Goal: Task Accomplishment & Management: Complete application form

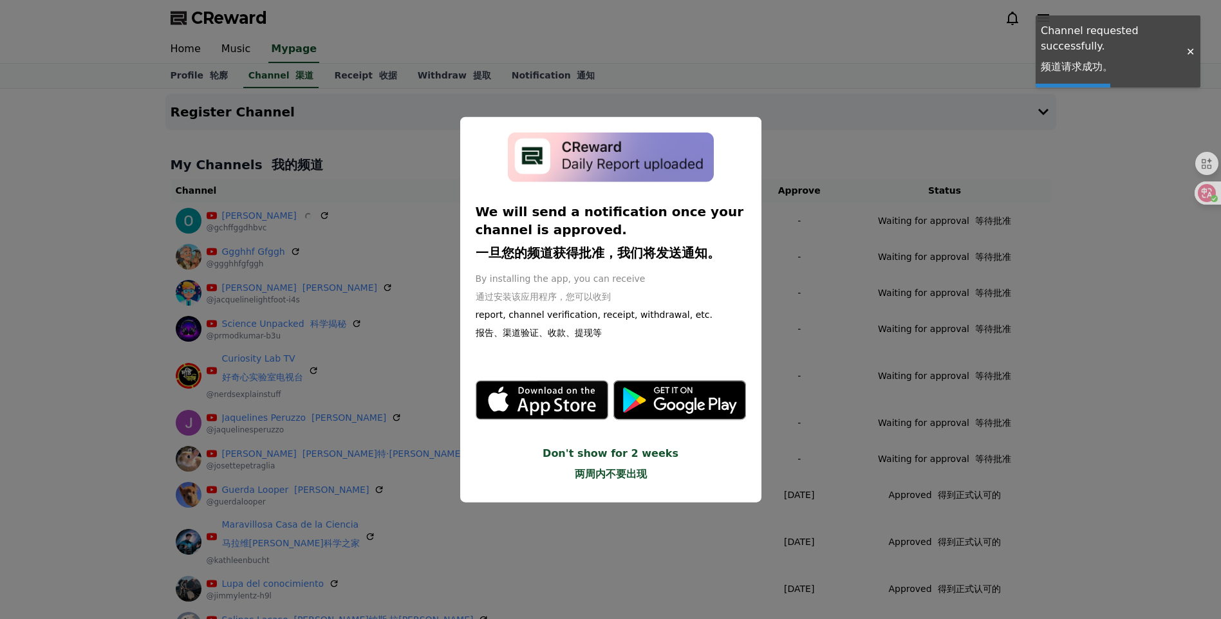
click at [1170, 360] on button "close modal" at bounding box center [610, 309] width 1221 height 619
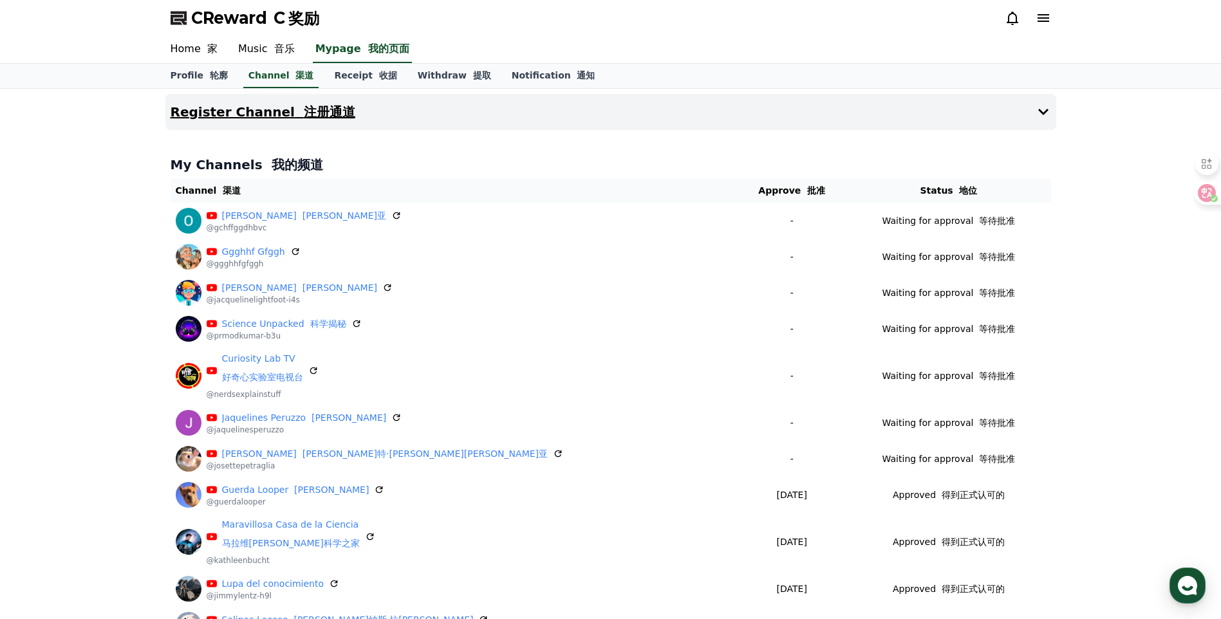
click at [250, 111] on h4 "Register Channel 注册通道" at bounding box center [263, 112] width 185 height 14
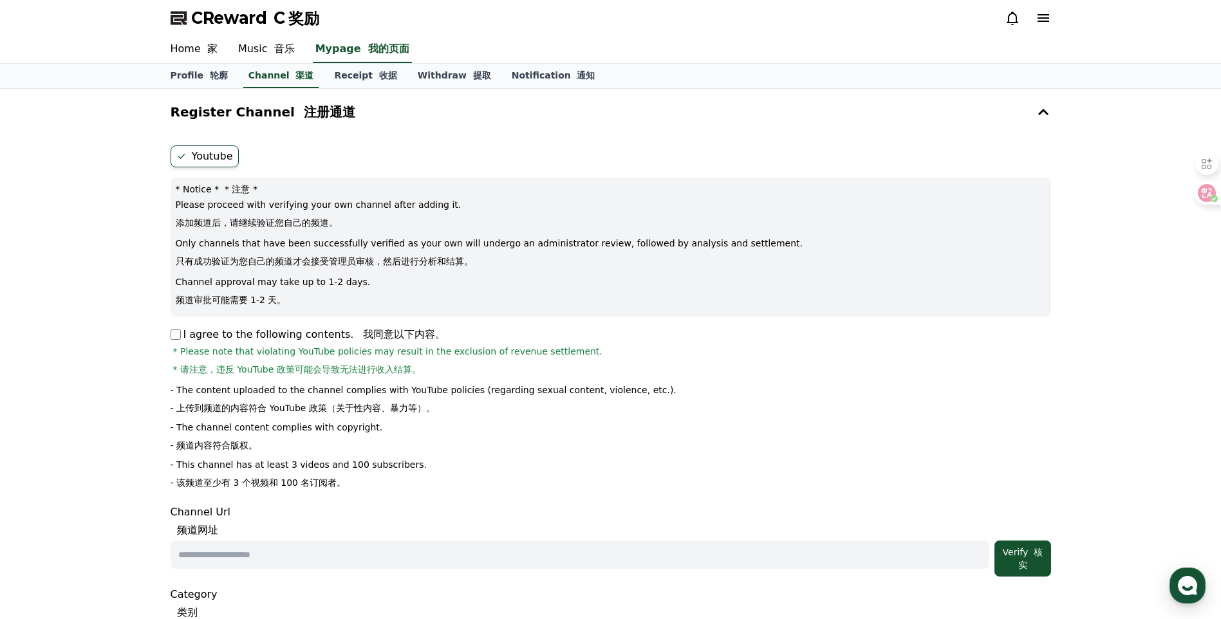
click at [183, 340] on p "I agree to the following contents. 我同意以下内容。" at bounding box center [308, 334] width 275 height 15
click at [342, 552] on input "text" at bounding box center [580, 555] width 819 height 28
paste input "**********"
type input "**********"
click at [1032, 568] on div "Verify 核实" at bounding box center [1023, 559] width 46 height 26
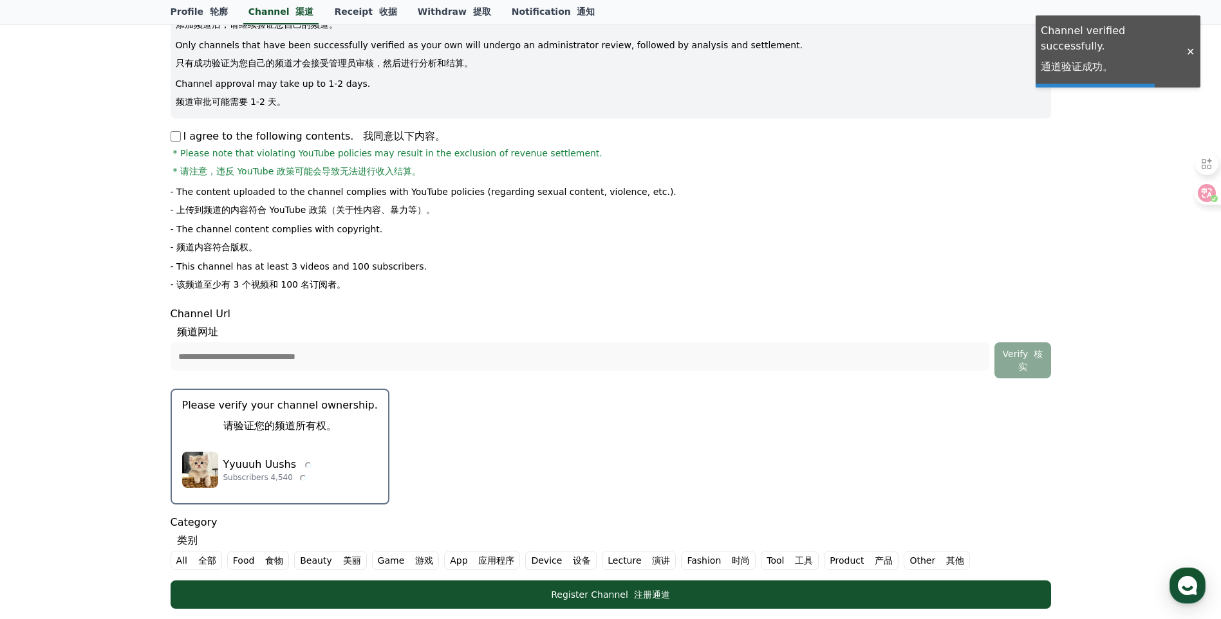
scroll to position [214, 0]
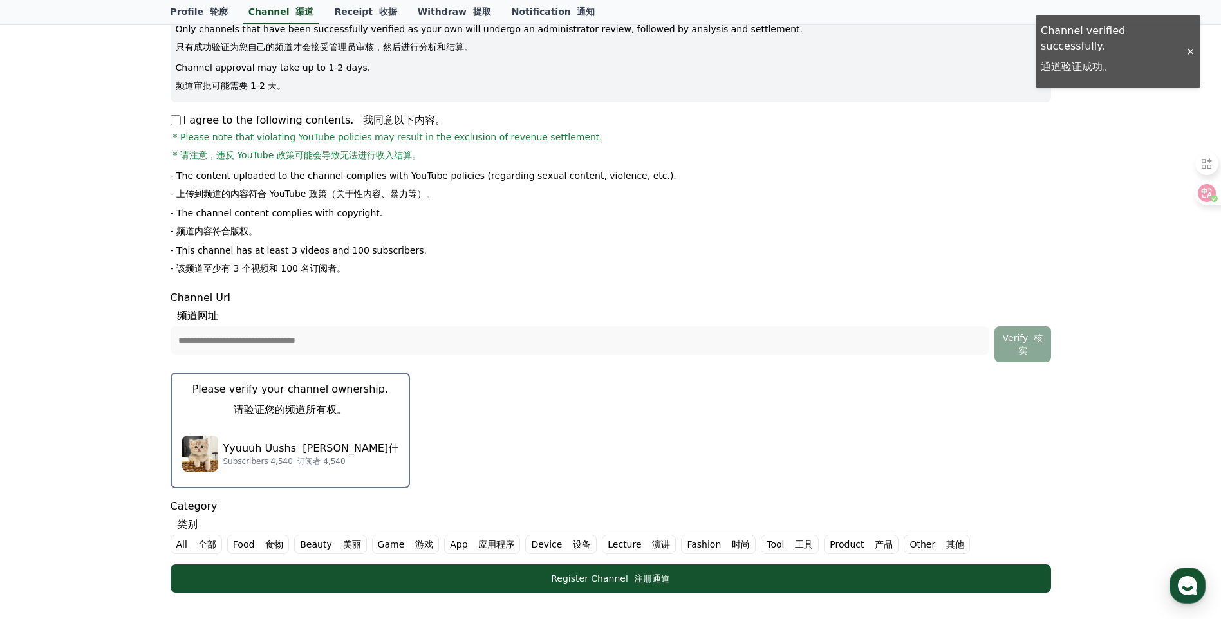
click at [340, 447] on font "[PERSON_NAME]什" at bounding box center [351, 448] width 96 height 12
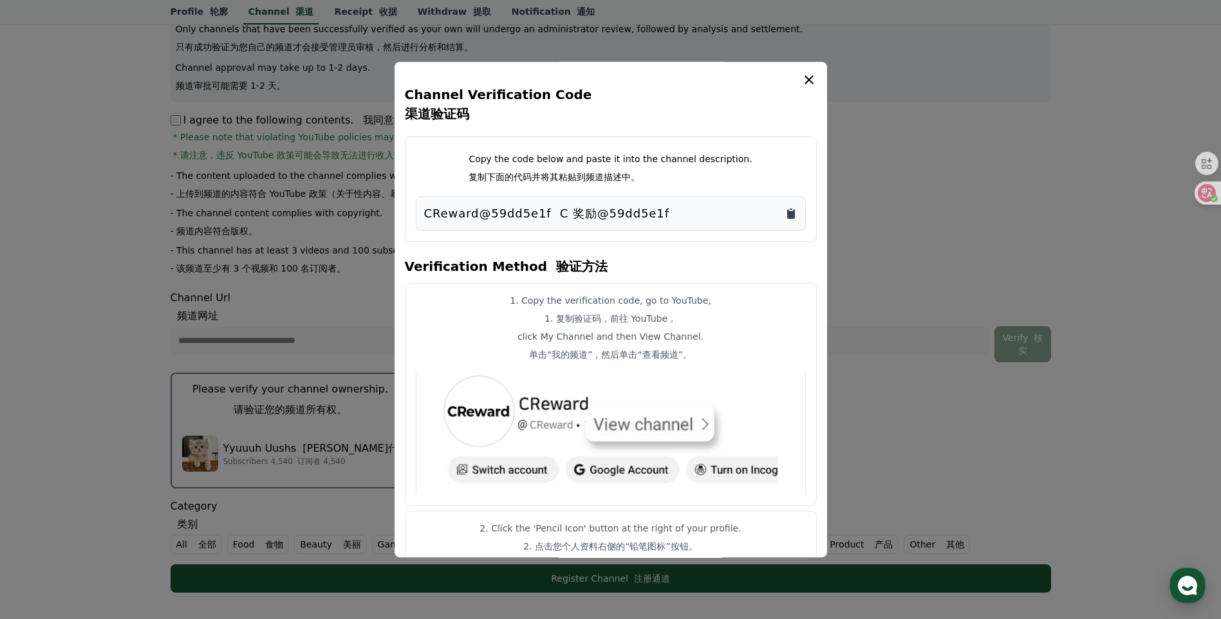
click at [790, 219] on icon "Copy to clipboard" at bounding box center [791, 214] width 8 height 10
click at [962, 340] on button "close modal" at bounding box center [610, 309] width 1221 height 619
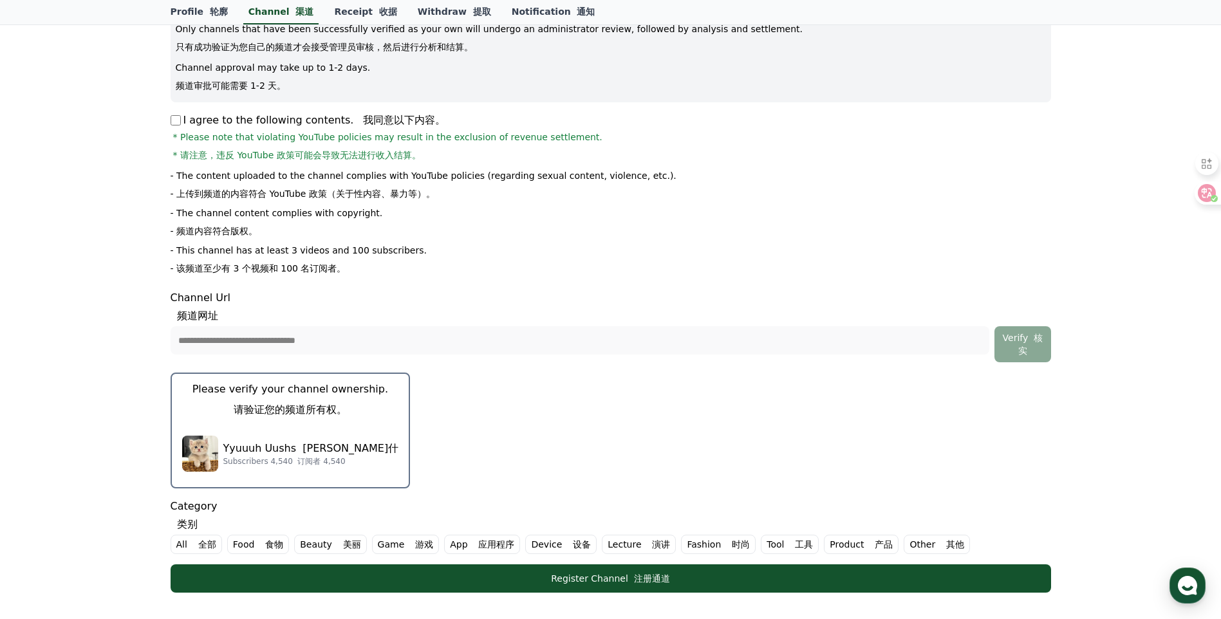
click at [205, 543] on font "全部" at bounding box center [207, 544] width 18 height 10
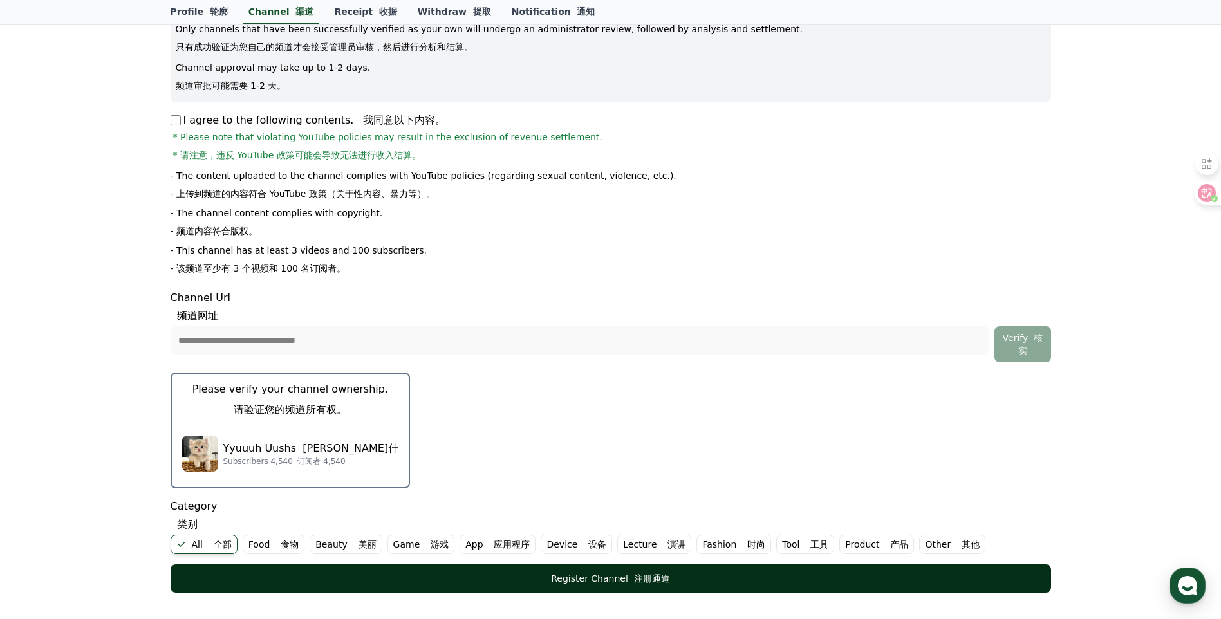
click at [333, 584] on div "Register Channel 注册通道" at bounding box center [610, 578] width 829 height 13
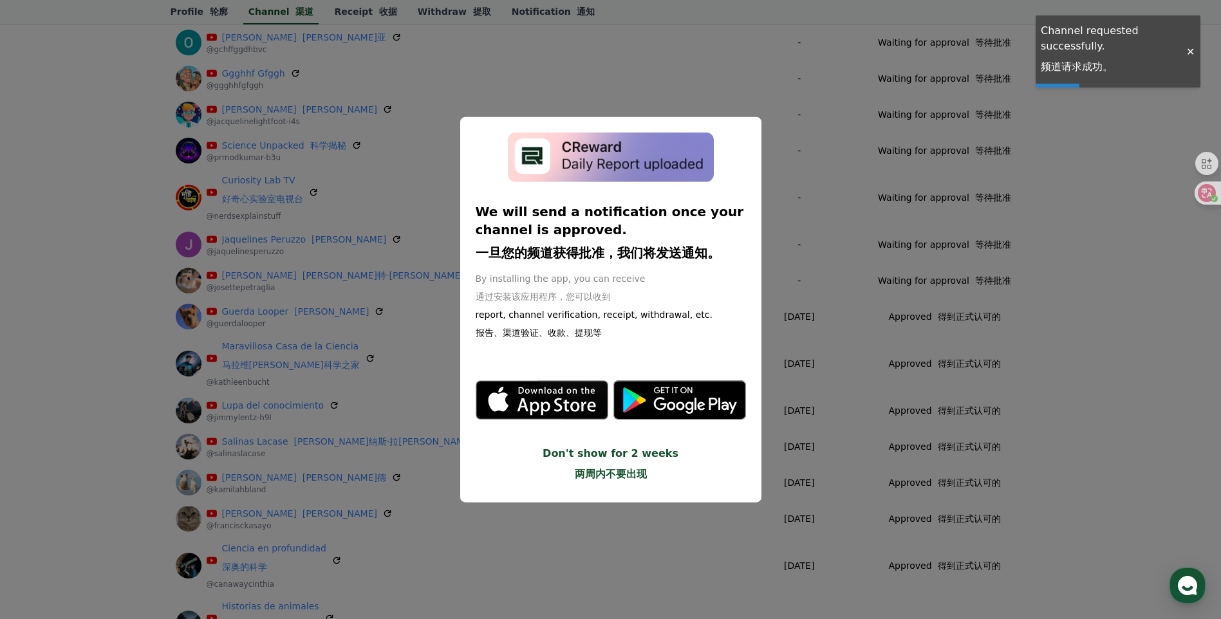
click at [1083, 436] on button "close modal" at bounding box center [610, 309] width 1221 height 619
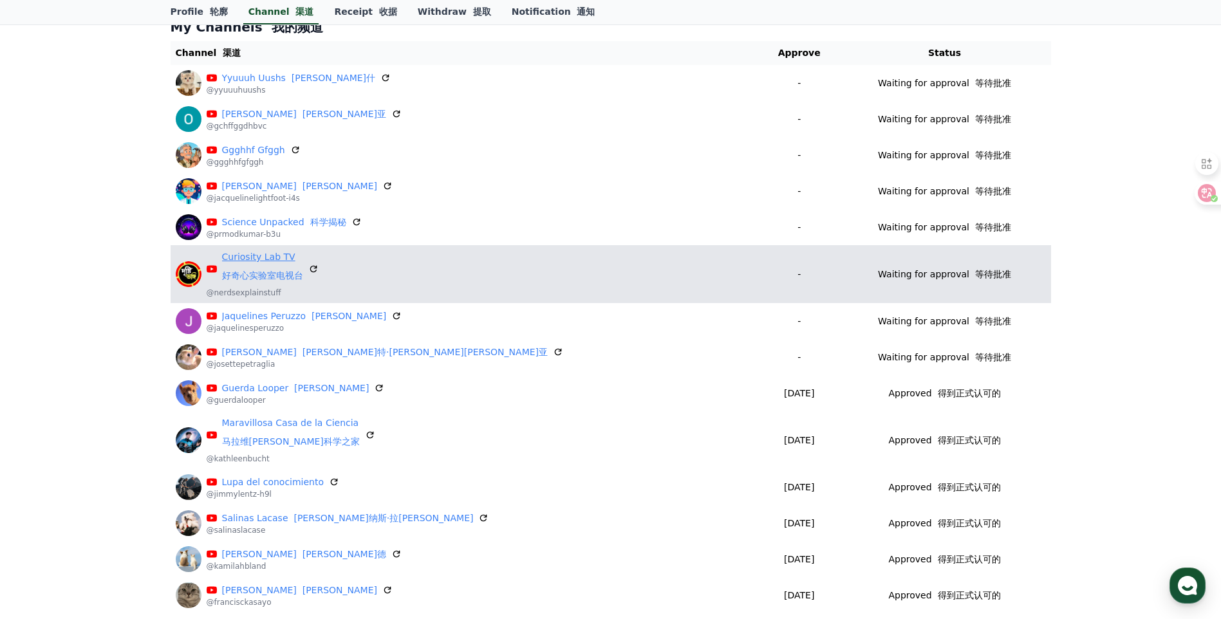
scroll to position [107, 0]
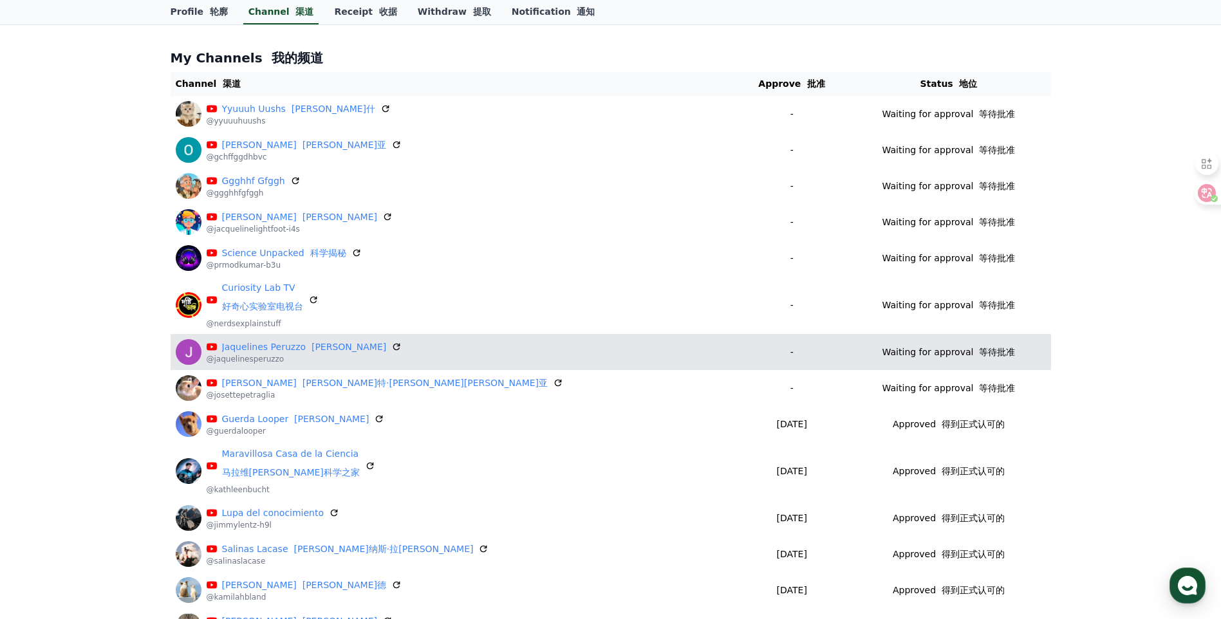
drag, startPoint x: 286, startPoint y: 360, endPoint x: 206, endPoint y: 359, distance: 80.5
click at [207, 359] on p "@jaquelinesperuzzo" at bounding box center [305, 359] width 196 height 10
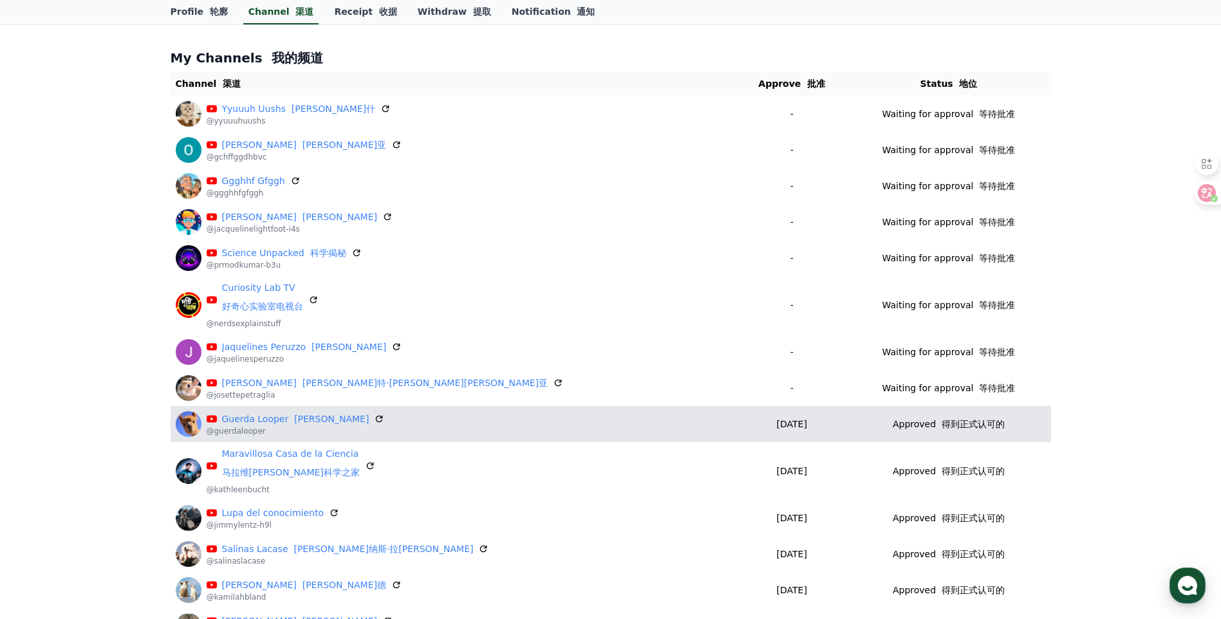
copy p "@jaquelinesperuzzo"
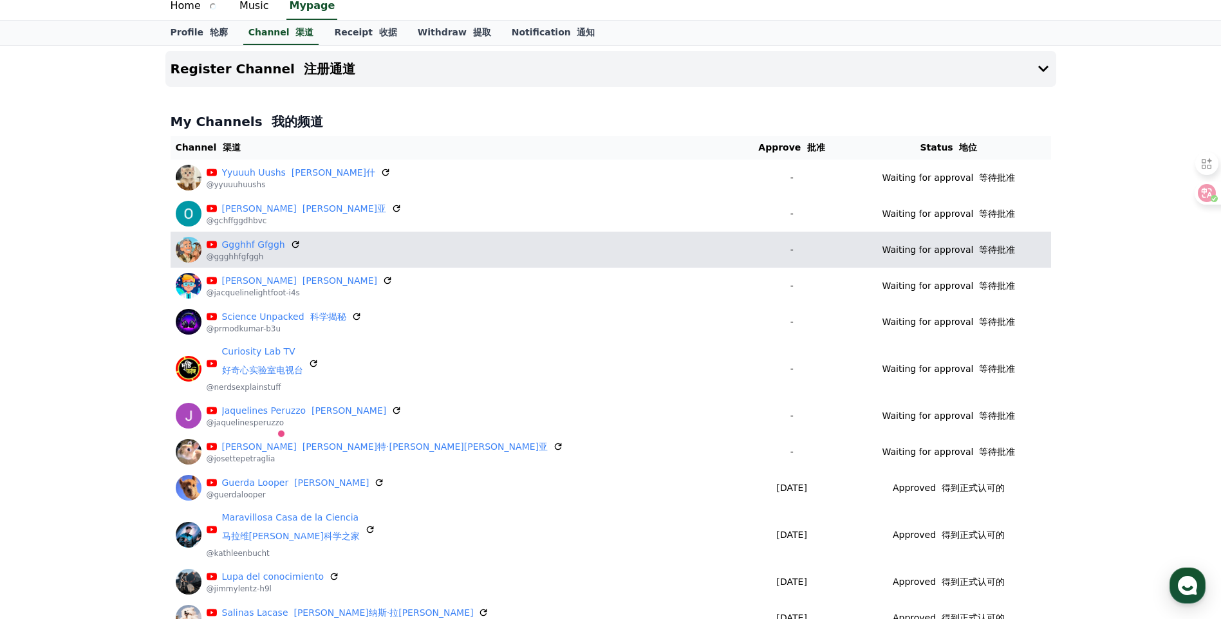
scroll to position [0, 0]
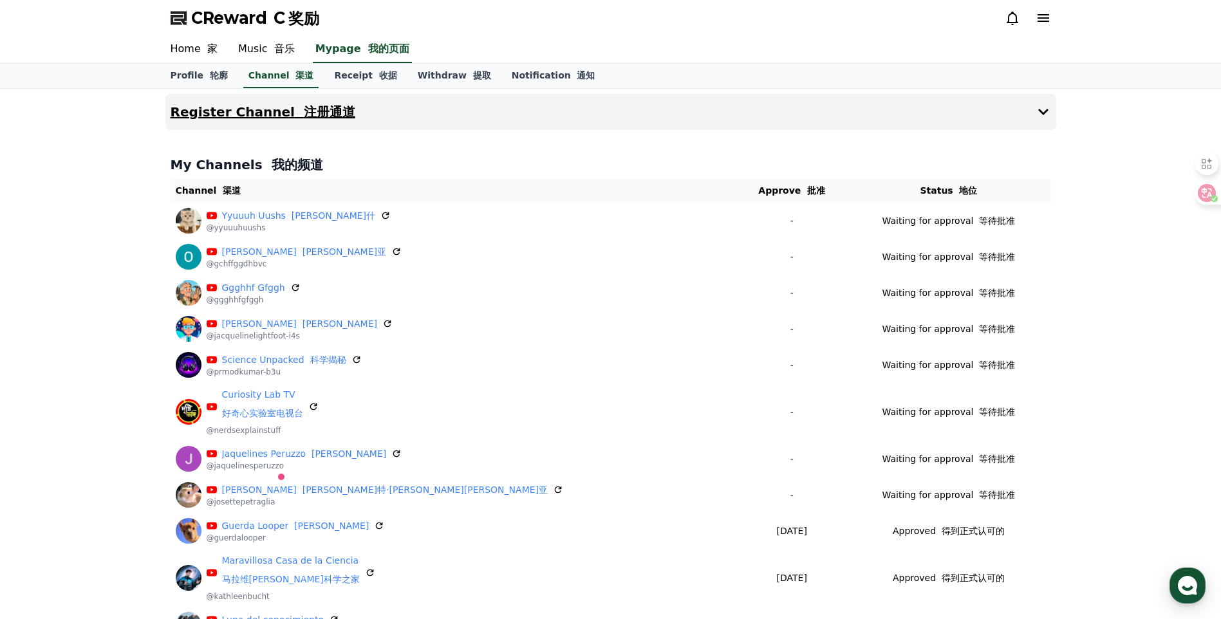
drag, startPoint x: 264, startPoint y: 121, endPoint x: 273, endPoint y: 123, distance: 9.2
click at [264, 121] on button "Register Channel 注册通道" at bounding box center [610, 112] width 891 height 36
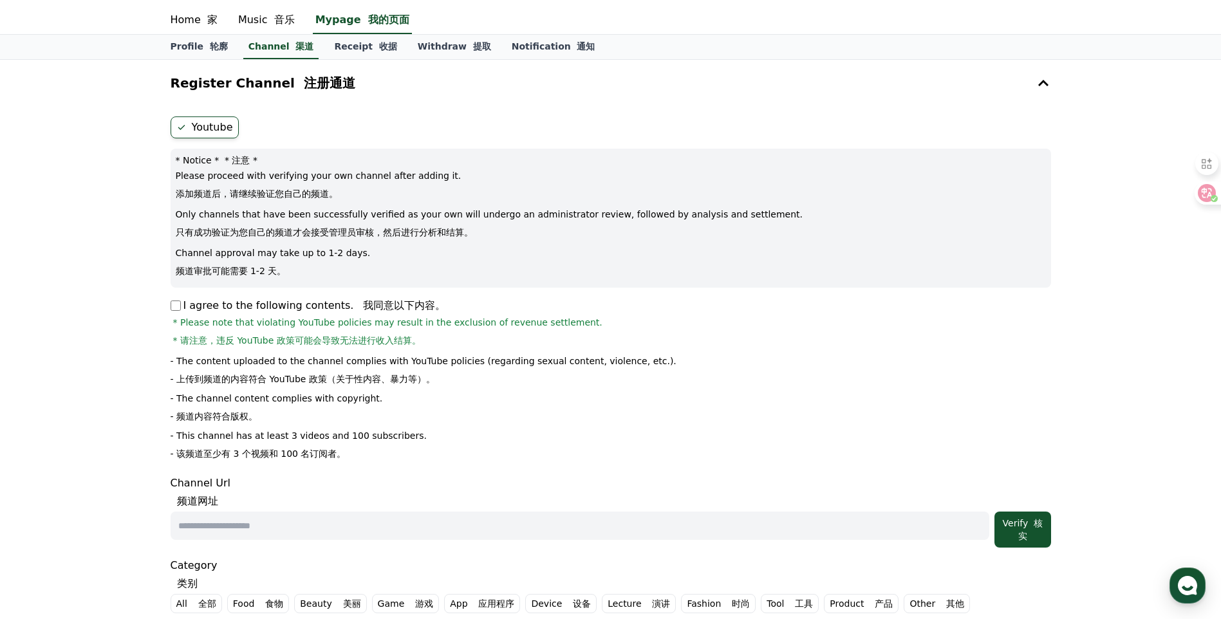
scroll to position [107, 0]
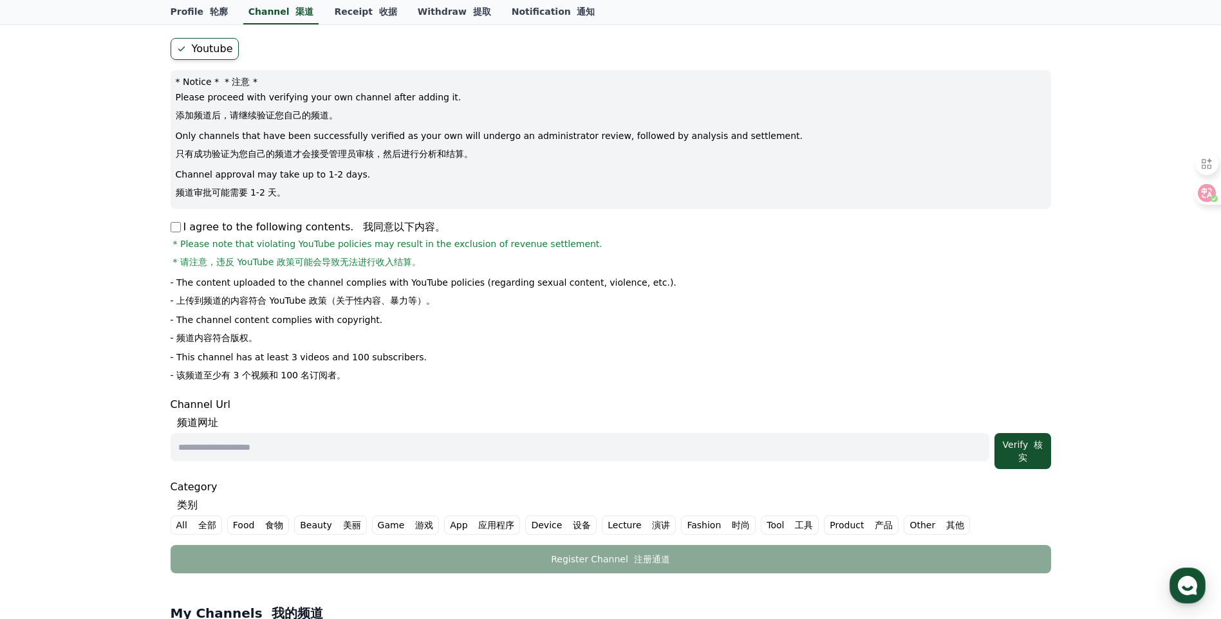
click at [254, 438] on input "text" at bounding box center [580, 447] width 819 height 28
paste input "**********"
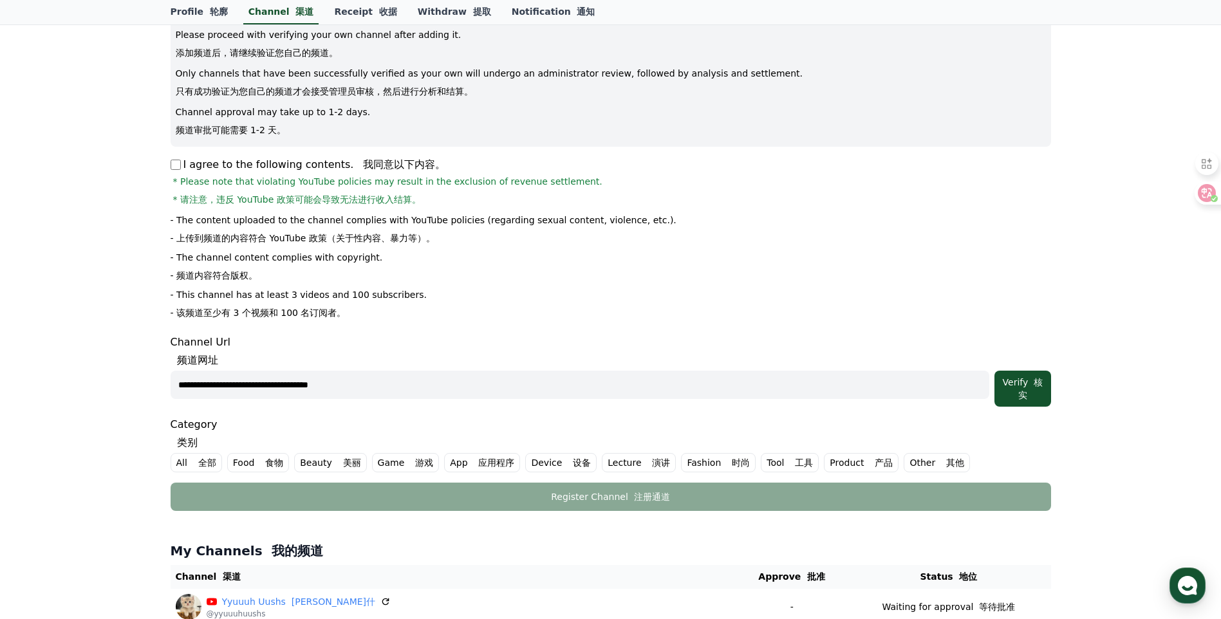
scroll to position [214, 0]
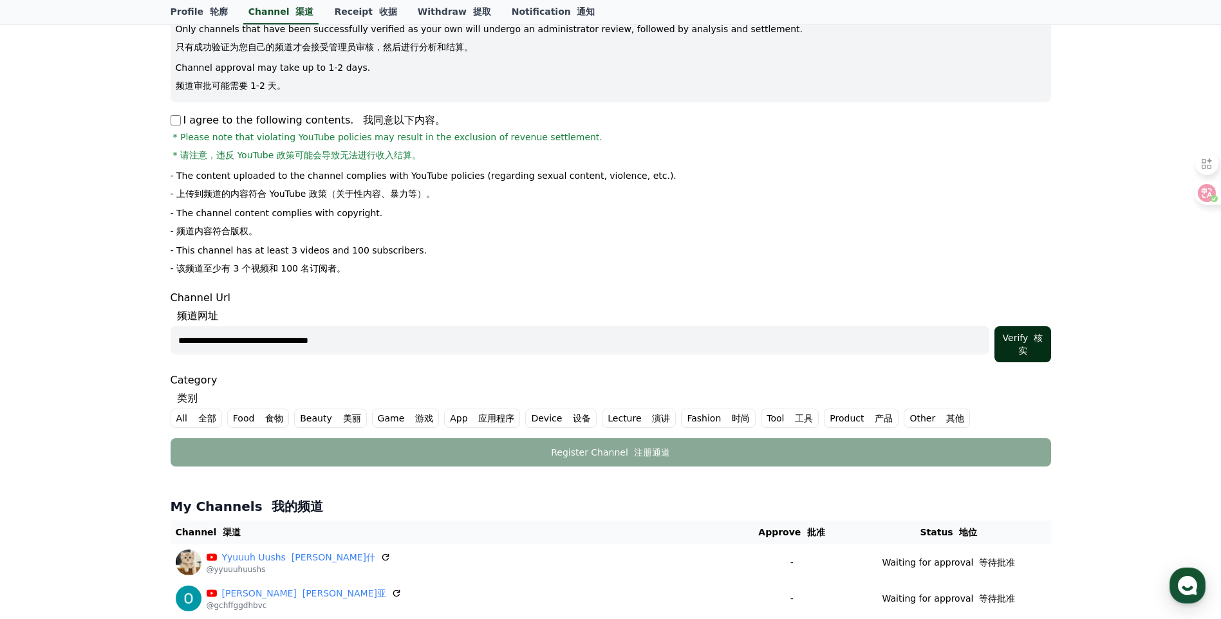
type input "**********"
click at [1032, 341] on font at bounding box center [1031, 338] width 6 height 10
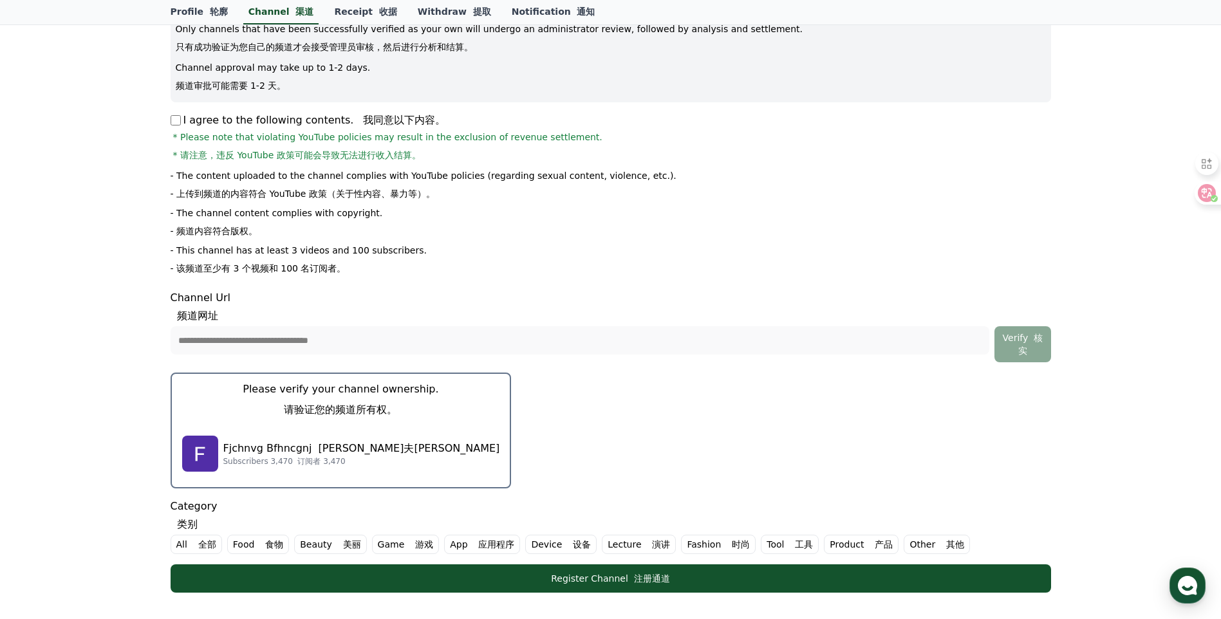
click at [308, 429] on div "Fjchnvg Bfhncgnj 弗吉恩夫格·布夫恩克格尼 Subscribers 3,470 订阅者 3,470" at bounding box center [341, 453] width 318 height 51
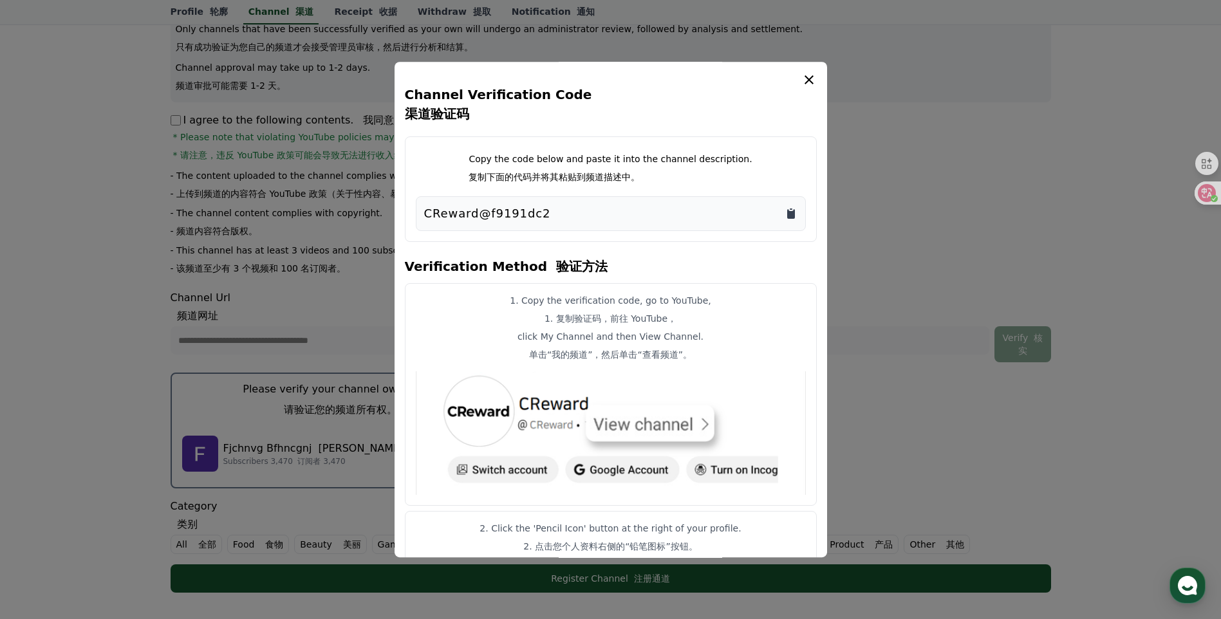
click at [790, 218] on icon "Copy to clipboard" at bounding box center [791, 214] width 8 height 10
click at [917, 225] on button "close modal" at bounding box center [610, 309] width 1221 height 619
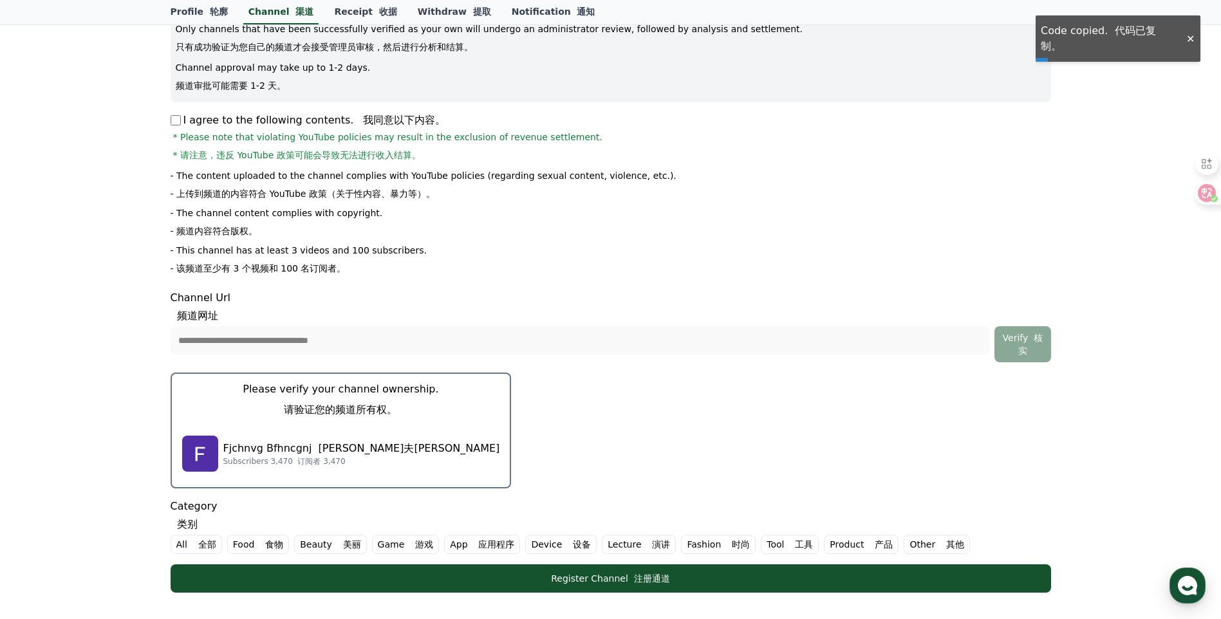
click at [359, 432] on div "Fjchnvg Bfhncgnj 弗吉恩夫格·布夫恩克格尼 Subscribers 3,470 订阅者 3,470" at bounding box center [341, 453] width 318 height 51
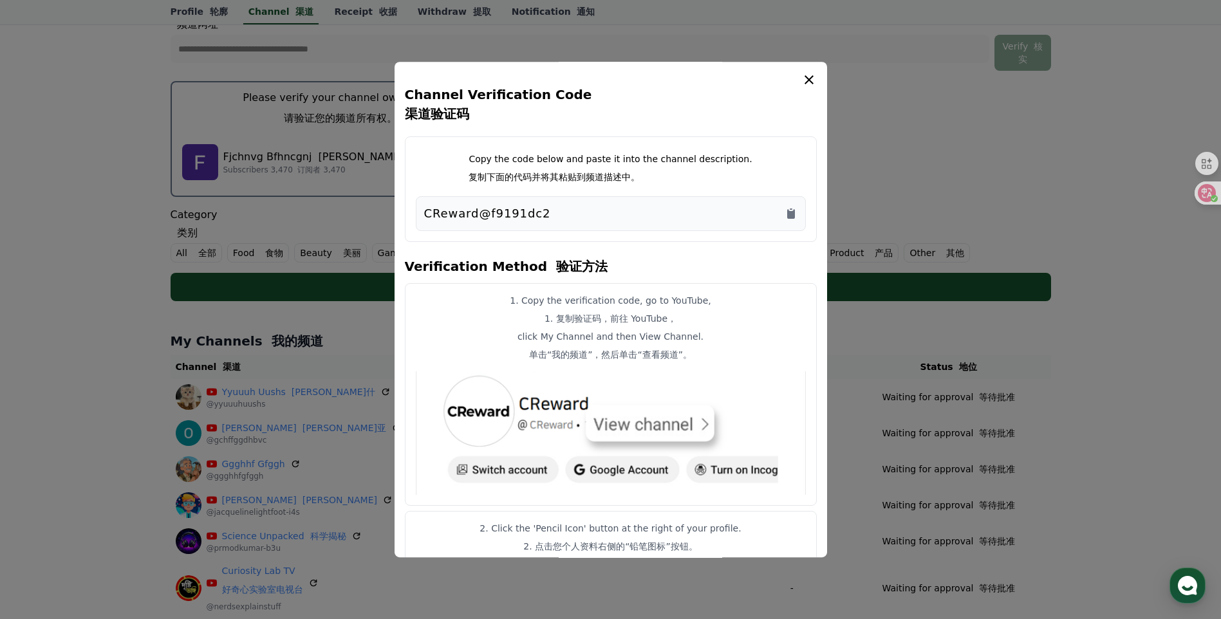
scroll to position [536, 0]
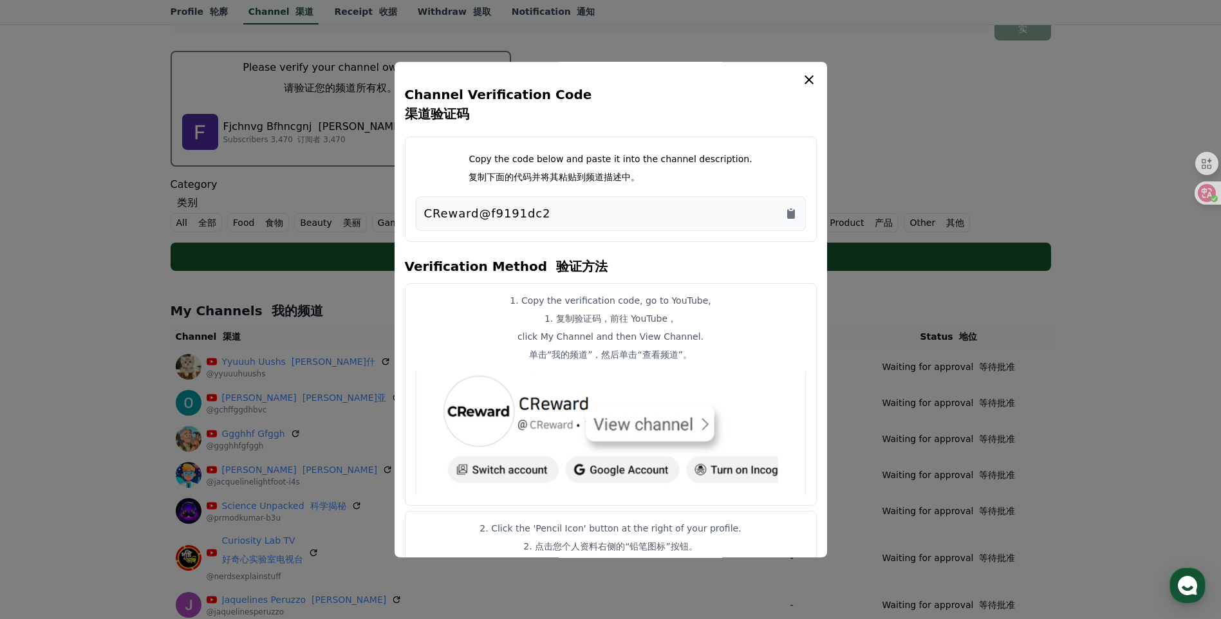
drag, startPoint x: 688, startPoint y: 9, endPoint x: 694, endPoint y: 21, distance: 13.5
click at [688, 9] on button "close modal" at bounding box center [610, 309] width 1221 height 619
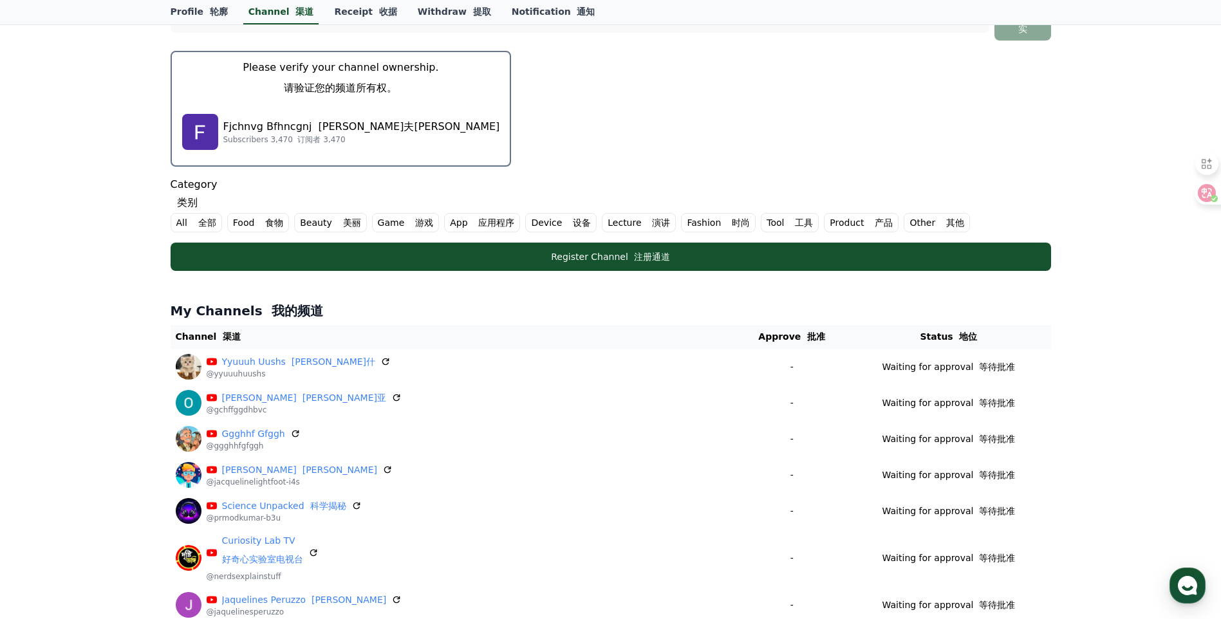
click at [185, 217] on label "All 全部" at bounding box center [196, 222] width 51 height 19
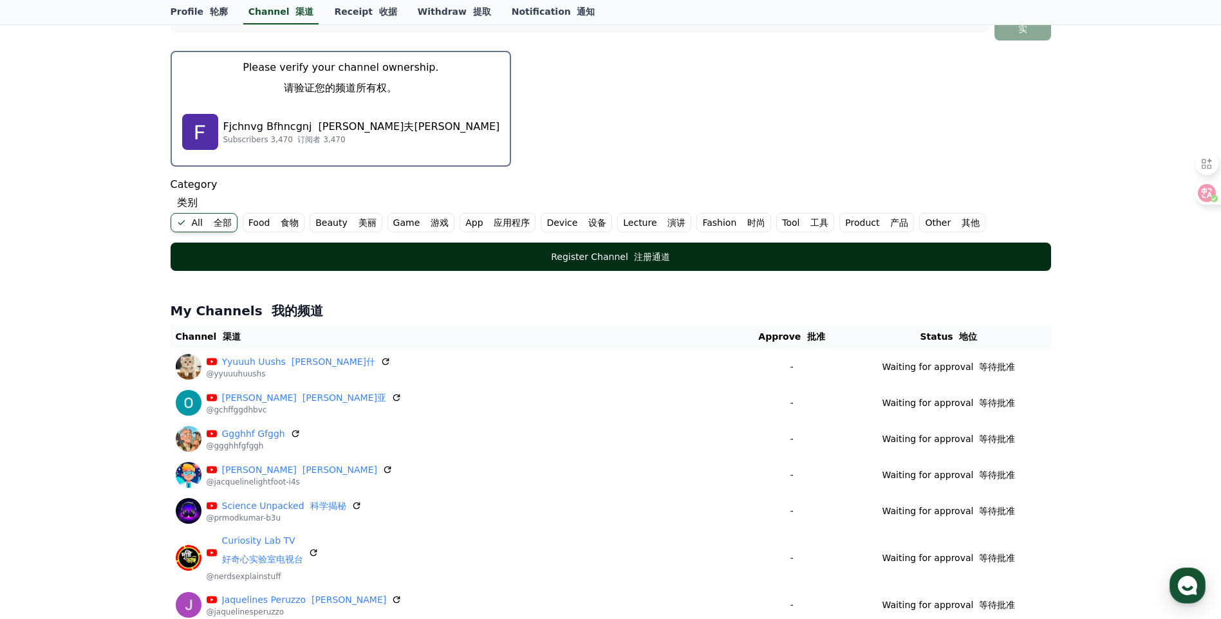
click at [351, 252] on div "Register Channel 注册通道" at bounding box center [610, 256] width 829 height 13
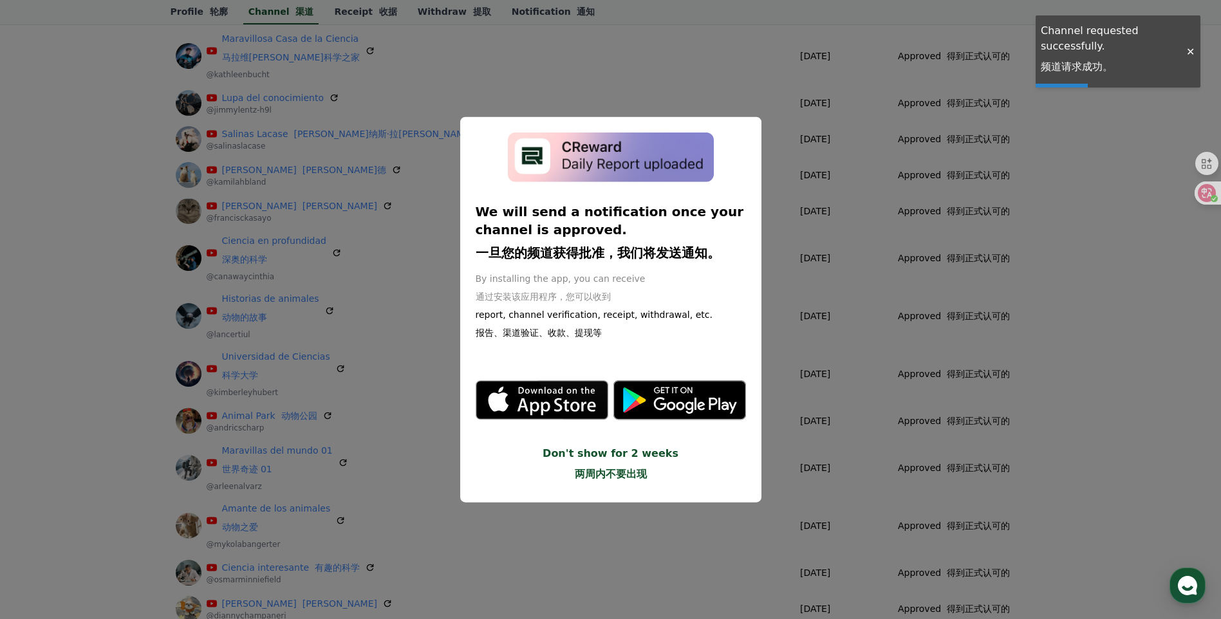
click at [1193, 326] on button "close modal" at bounding box center [610, 309] width 1221 height 619
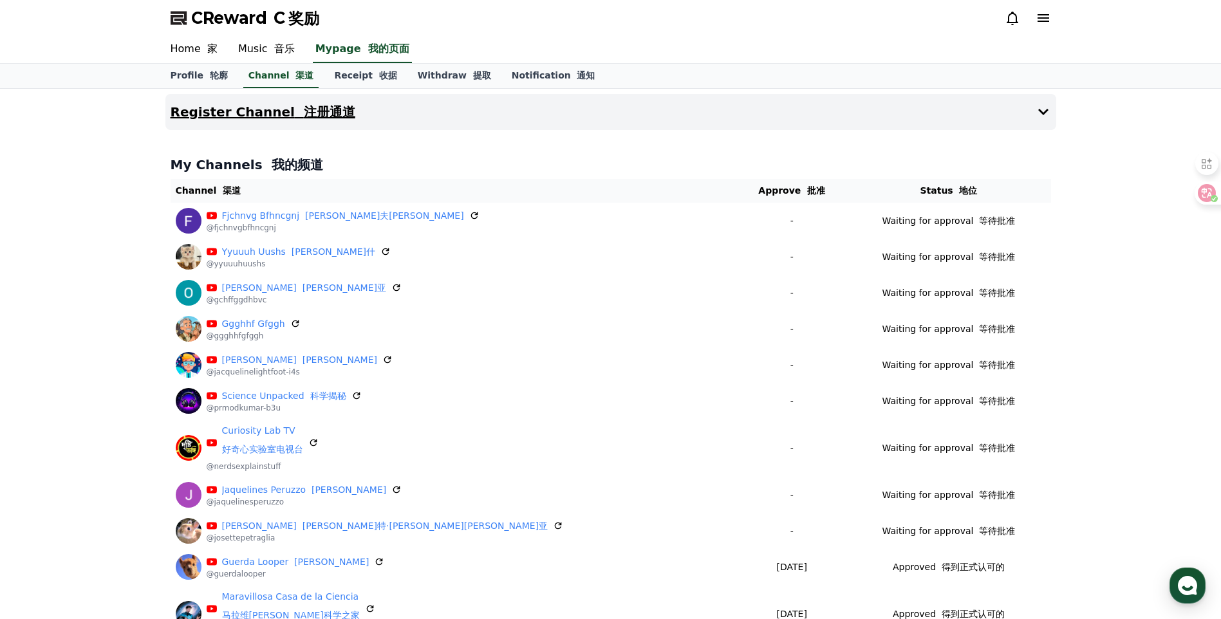
click at [285, 121] on button "Register Channel 注册通道" at bounding box center [610, 112] width 891 height 36
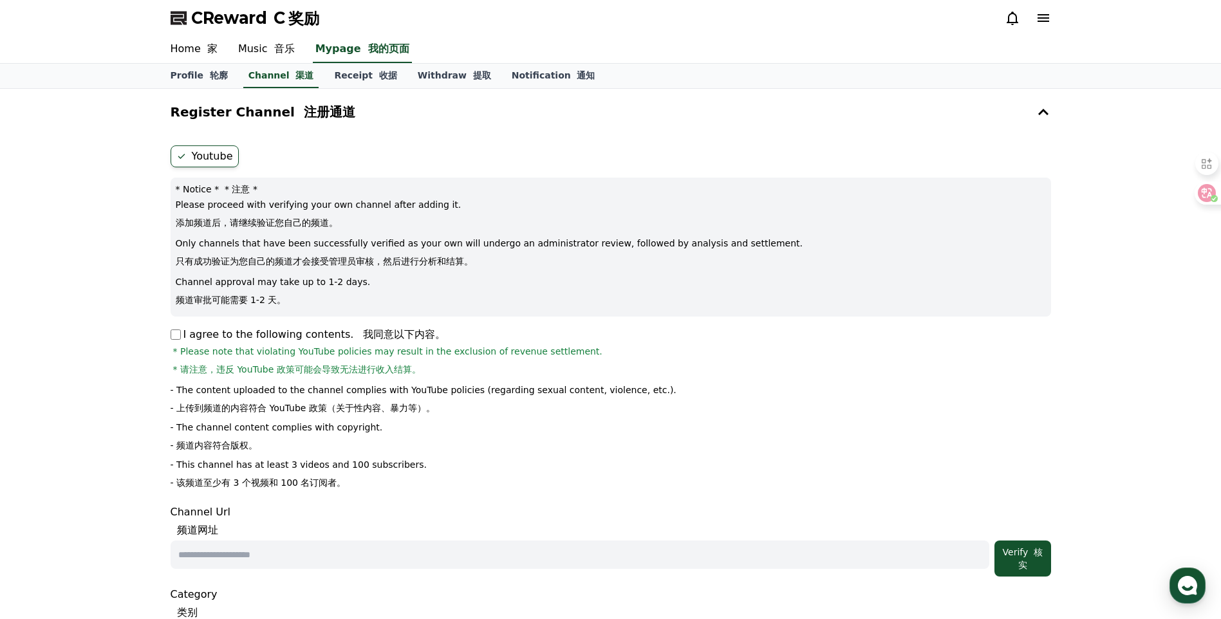
click at [343, 545] on input "text" at bounding box center [580, 555] width 819 height 28
paste input "**********"
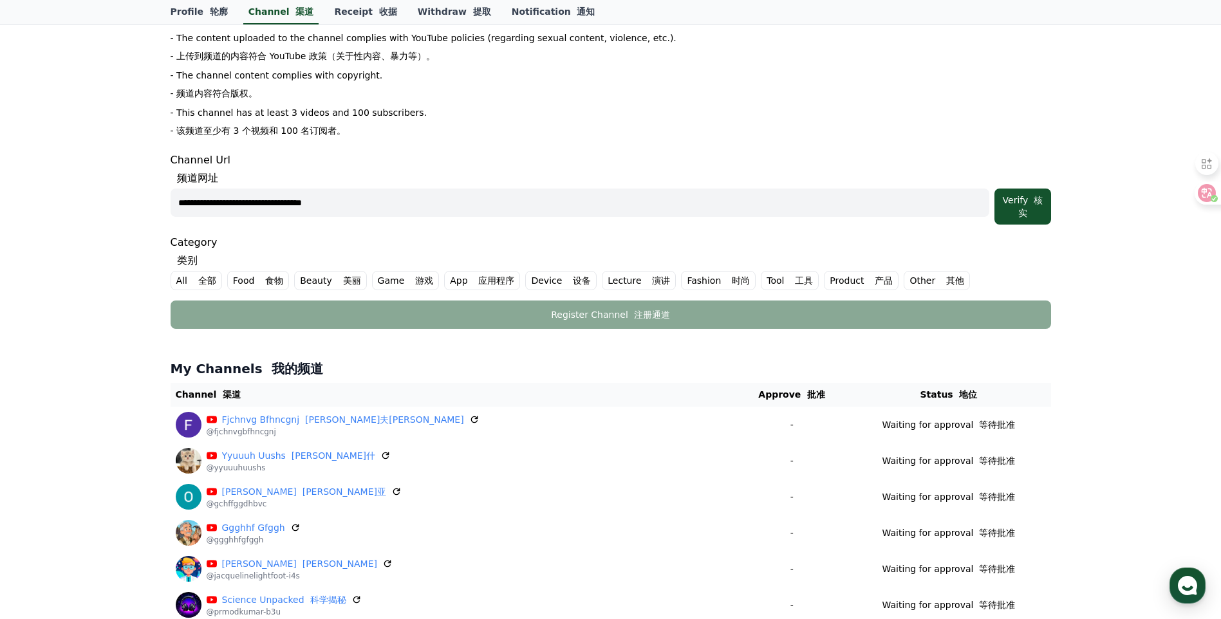
scroll to position [322, 0]
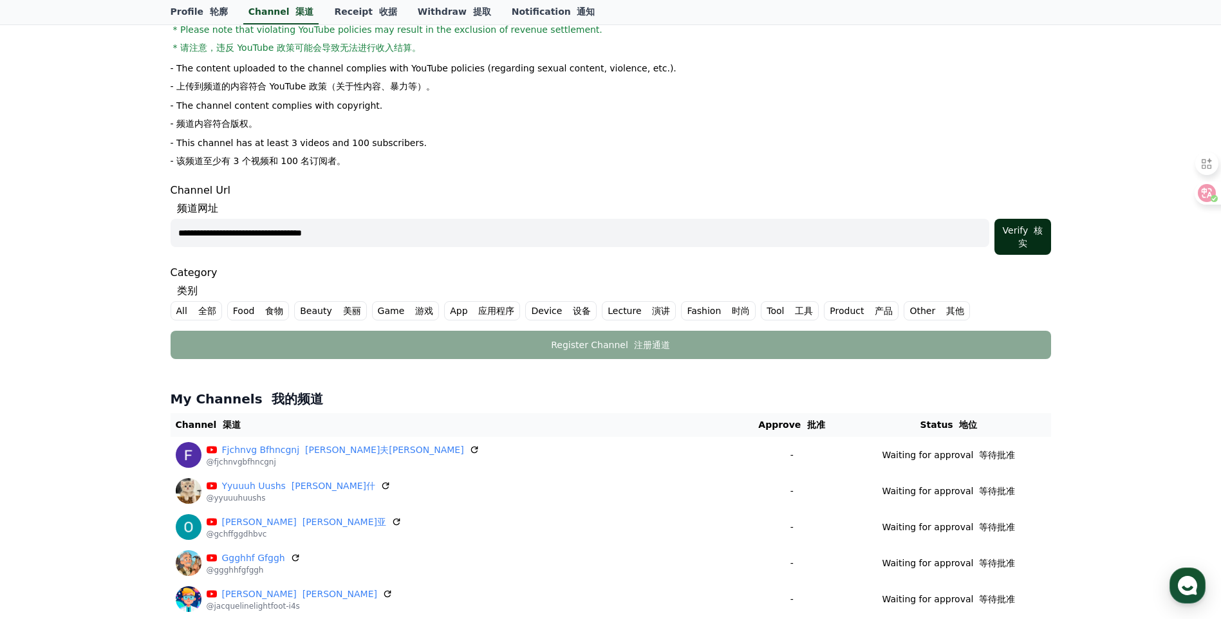
type input "**********"
click at [1022, 241] on font "核实" at bounding box center [1030, 236] width 24 height 23
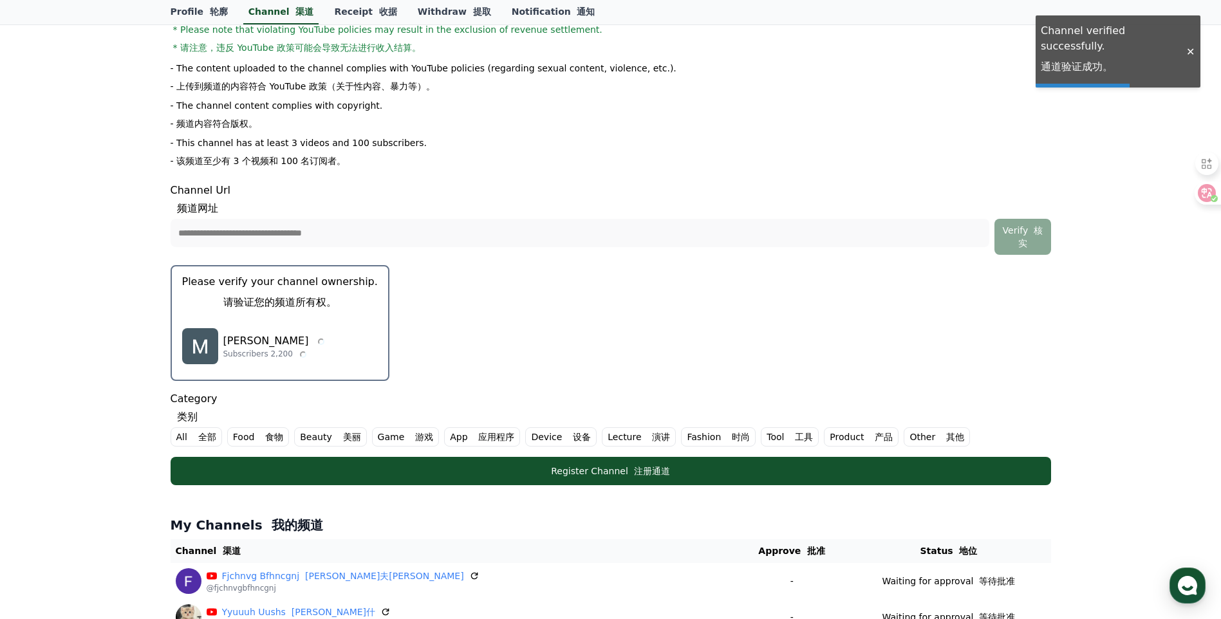
click at [330, 328] on div "Matteo Subscribers 2,200" at bounding box center [280, 346] width 196 height 51
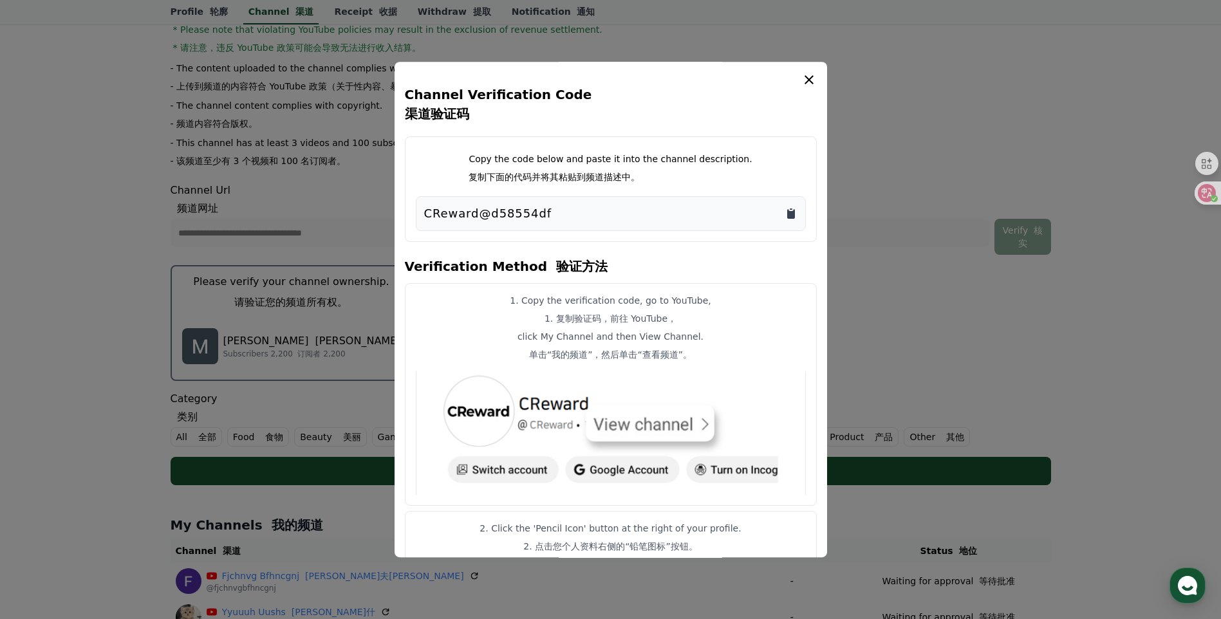
click at [792, 212] on icon "Copy to clipboard" at bounding box center [791, 214] width 8 height 10
drag, startPoint x: 199, startPoint y: 458, endPoint x: 270, endPoint y: 465, distance: 71.2
click at [199, 458] on button "close modal" at bounding box center [610, 309] width 1221 height 619
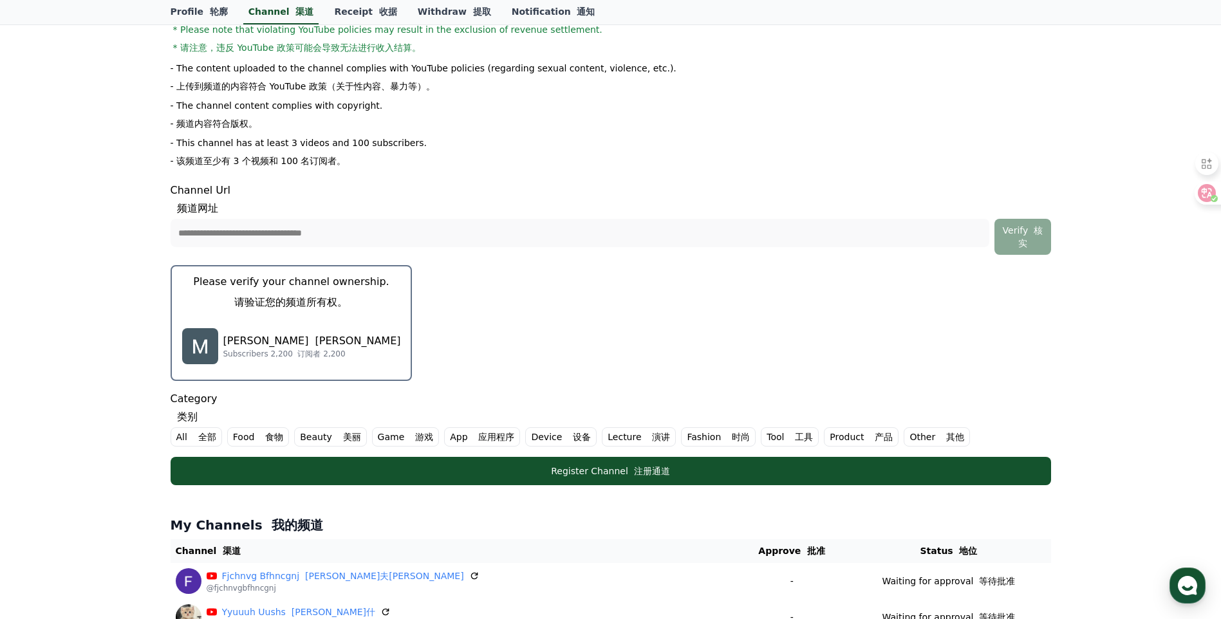
click at [208, 436] on font "全部" at bounding box center [207, 437] width 18 height 10
click at [315, 335] on font "马修" at bounding box center [358, 341] width 86 height 12
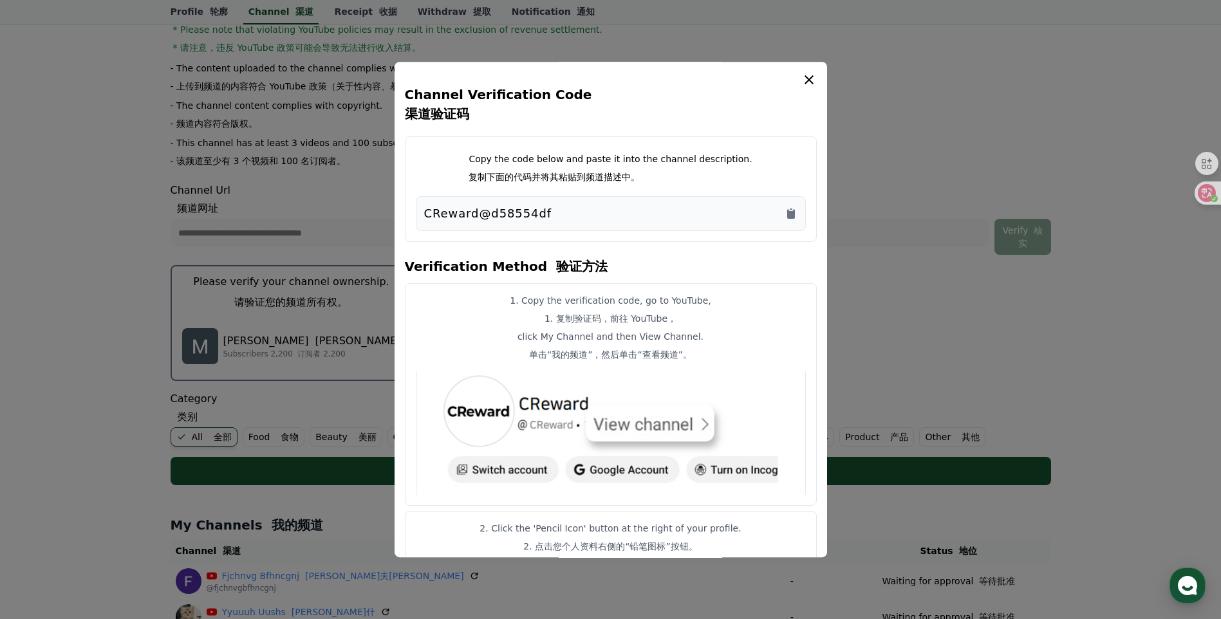
click at [213, 419] on button "close modal" at bounding box center [610, 309] width 1221 height 619
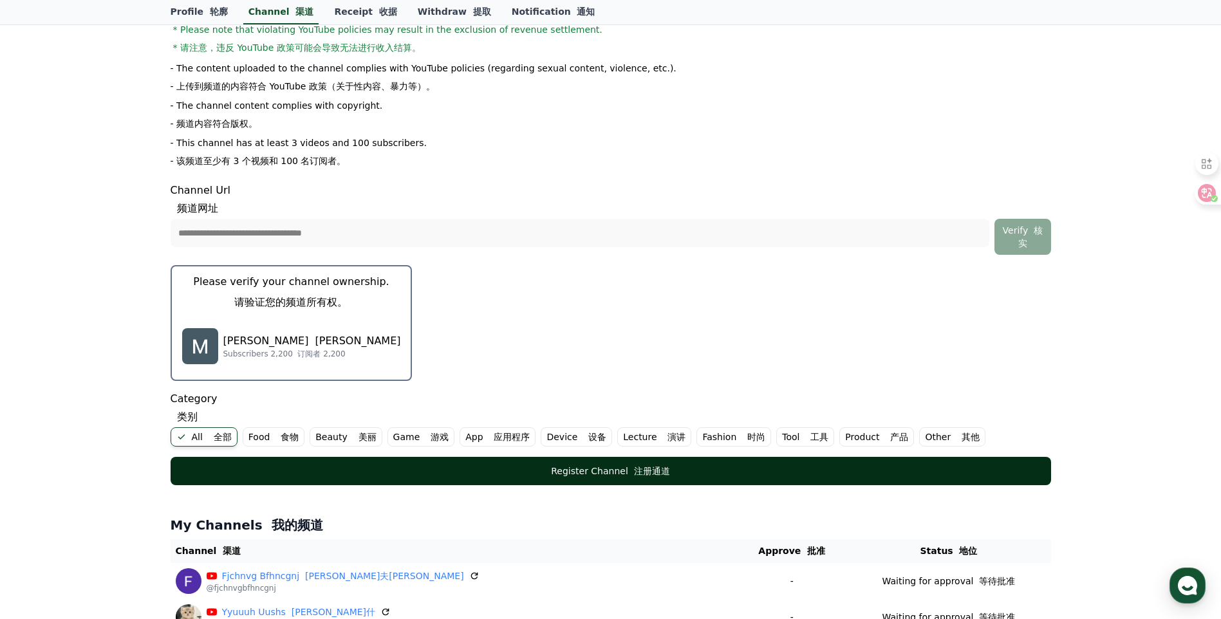
click at [287, 472] on div "Register Channel 注册通道" at bounding box center [610, 471] width 829 height 13
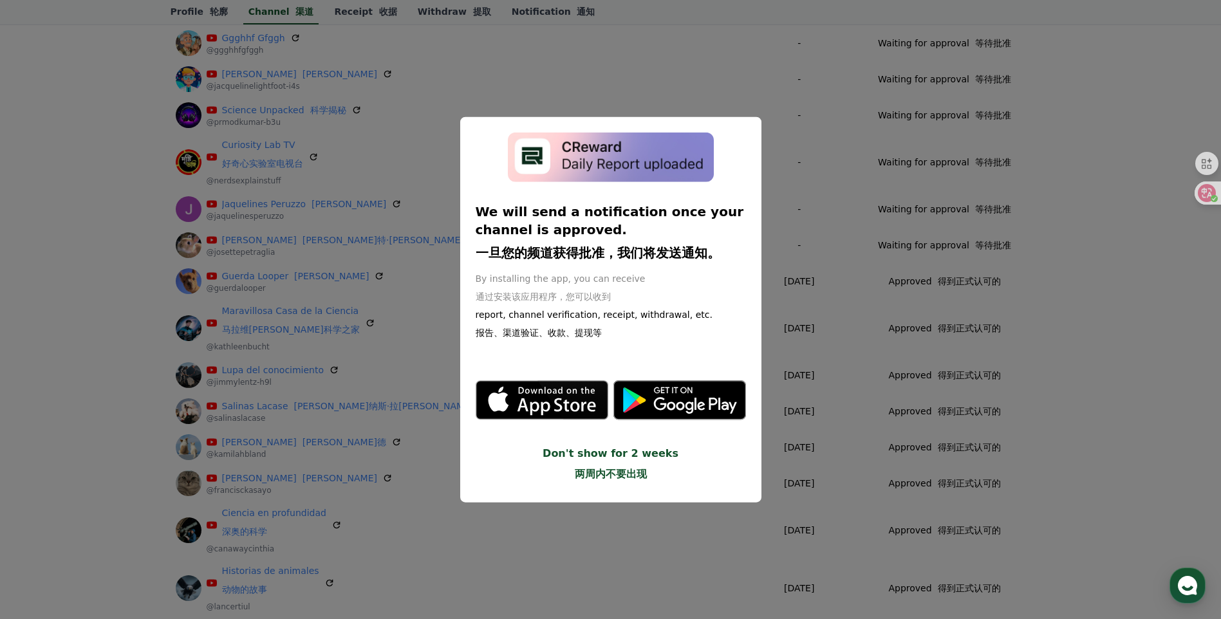
click at [1023, 262] on button "close modal" at bounding box center [610, 309] width 1221 height 619
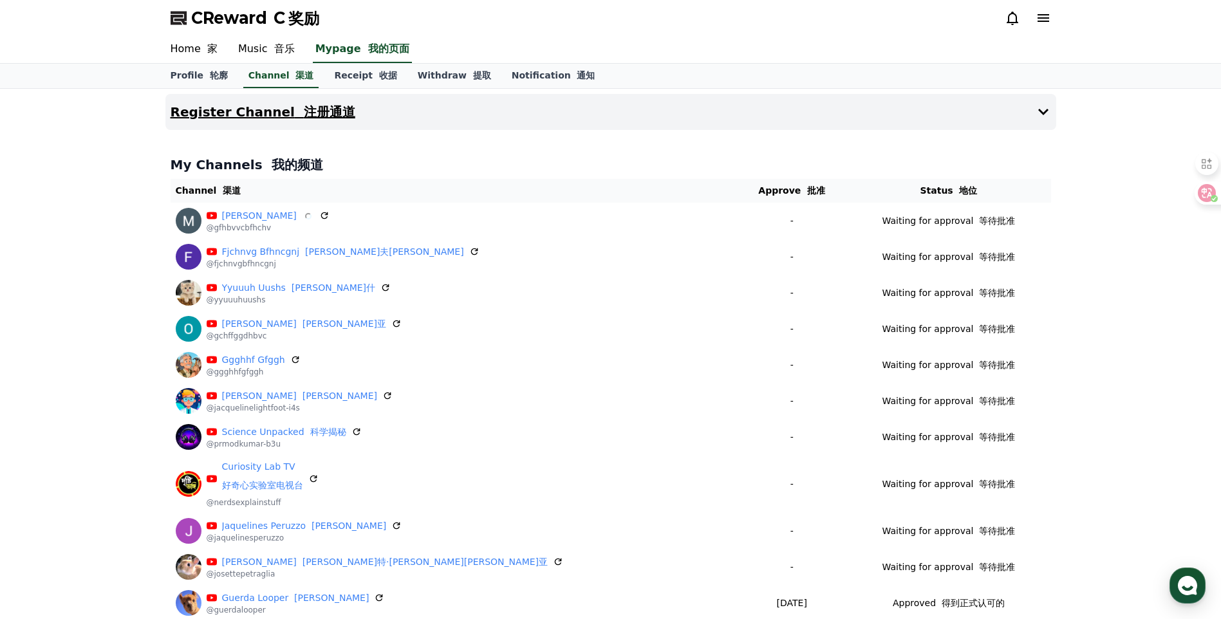
click at [304, 109] on font "注册通道" at bounding box center [329, 111] width 51 height 15
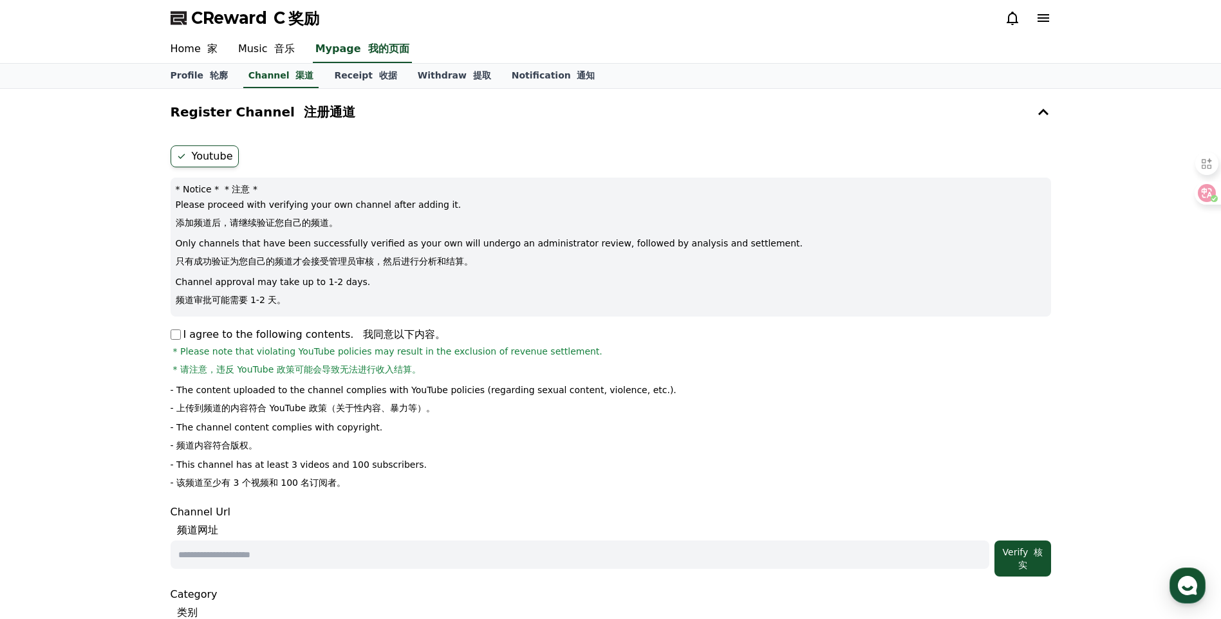
click at [167, 328] on div "Youtube * Notice * * 注意 * Please proceed with verifying your own channel after …" at bounding box center [610, 413] width 891 height 546
click at [474, 550] on input "text" at bounding box center [580, 555] width 819 height 28
paste input "**********"
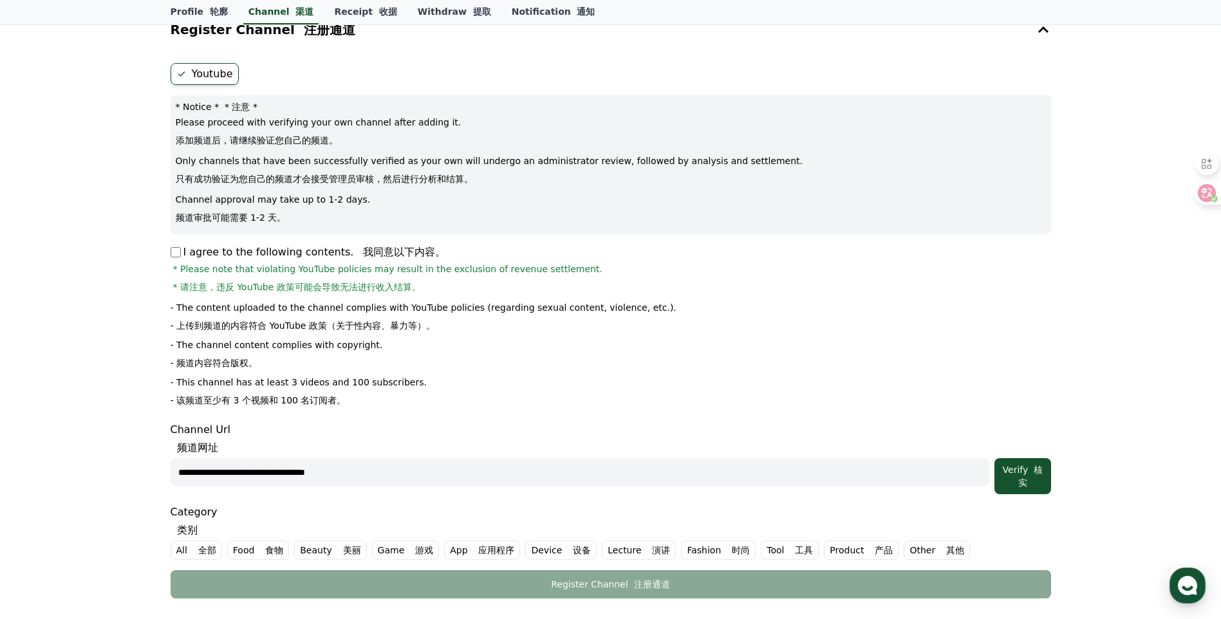
scroll to position [107, 0]
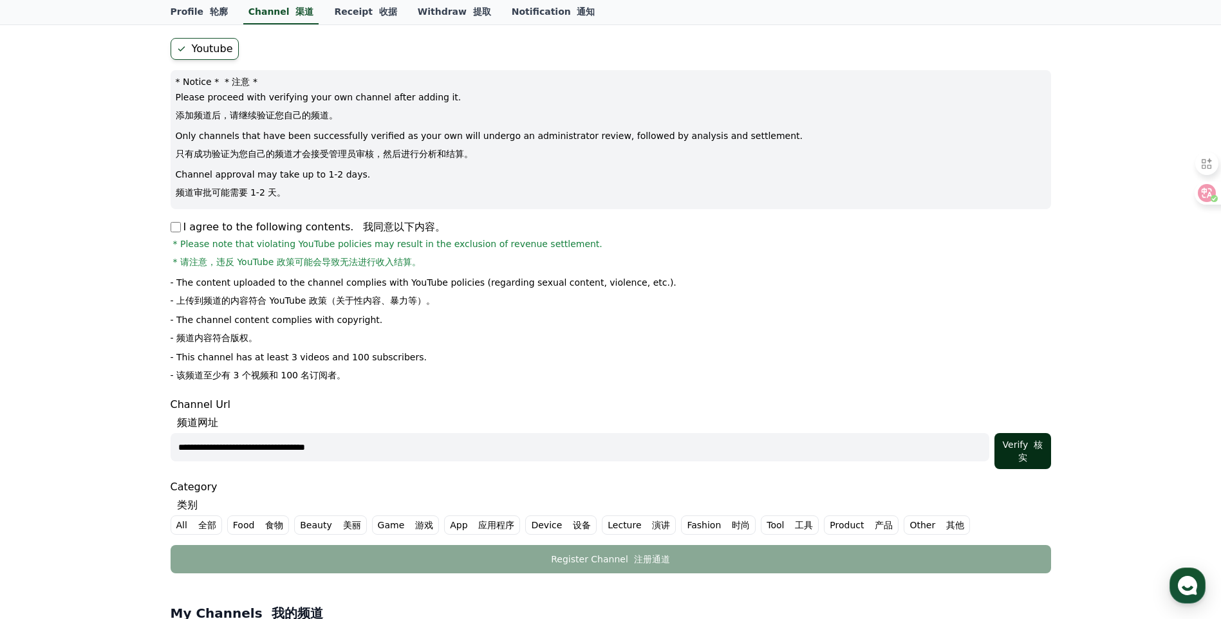
type input "**********"
click at [1006, 450] on div "Verify 核实" at bounding box center [1023, 451] width 46 height 26
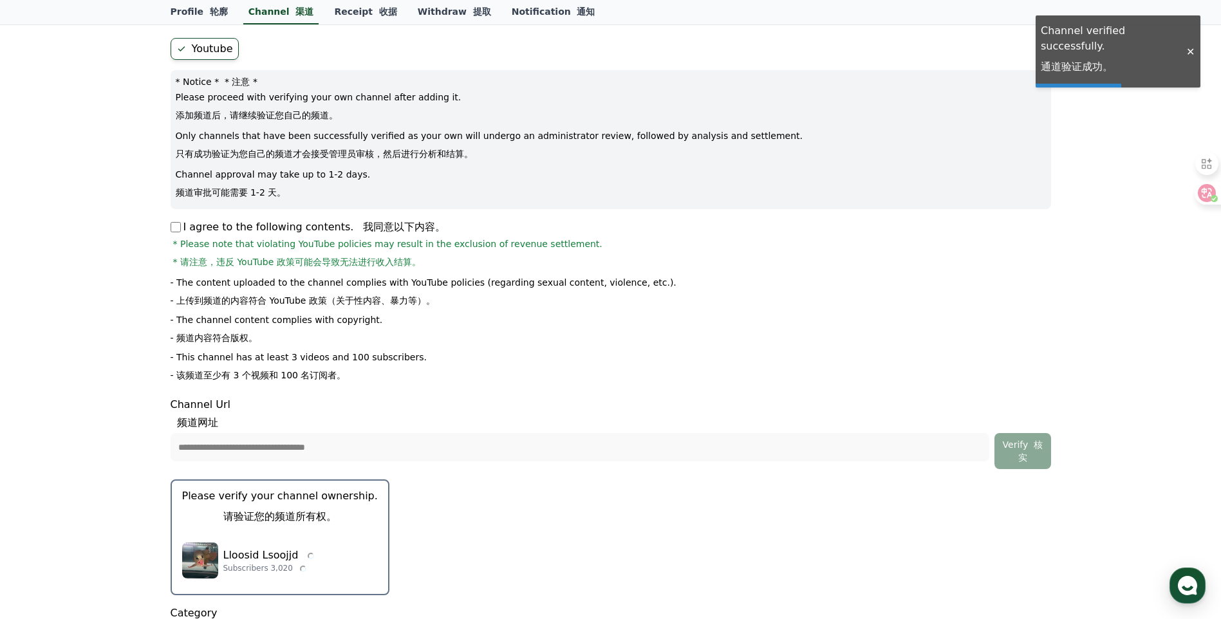
click at [353, 525] on p "Please verify your channel ownership. 请验证您的频道所有权。" at bounding box center [280, 509] width 196 height 41
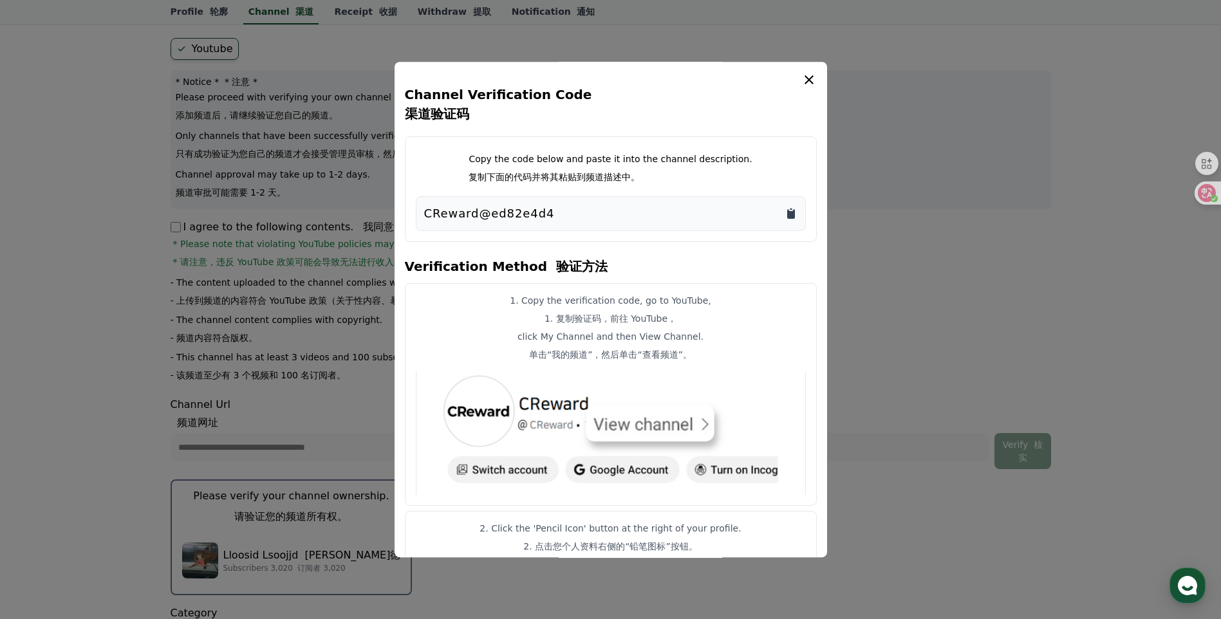
click at [792, 218] on icon "Copy to clipboard" at bounding box center [791, 214] width 8 height 10
click at [966, 333] on button "close modal" at bounding box center [610, 309] width 1221 height 619
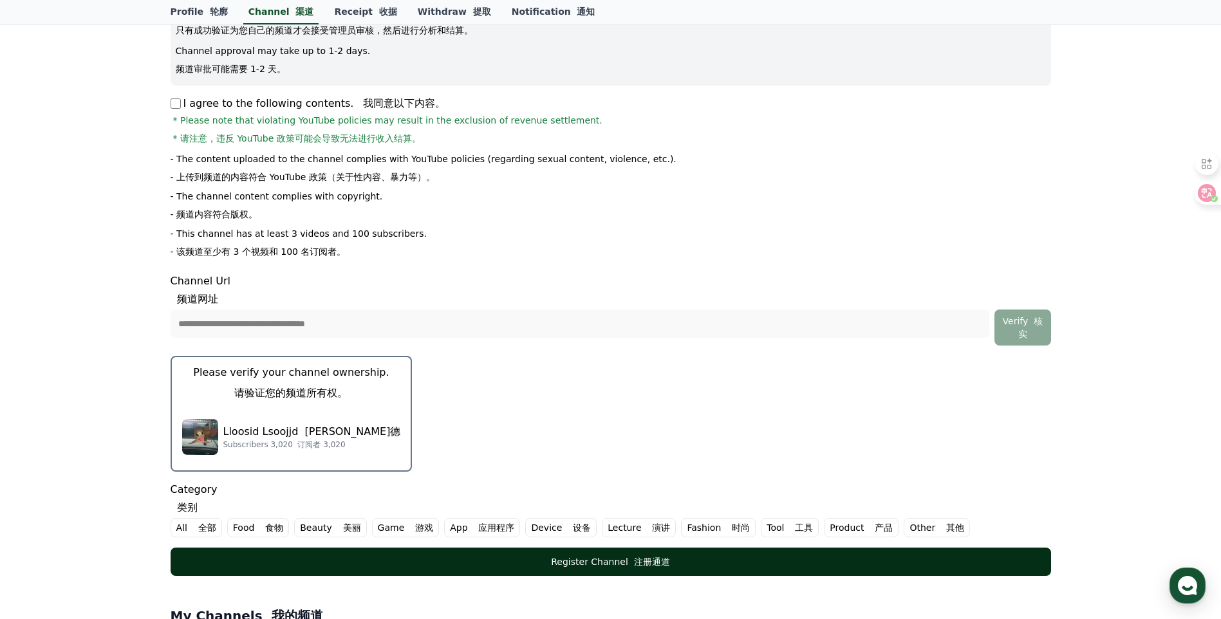
scroll to position [322, 0]
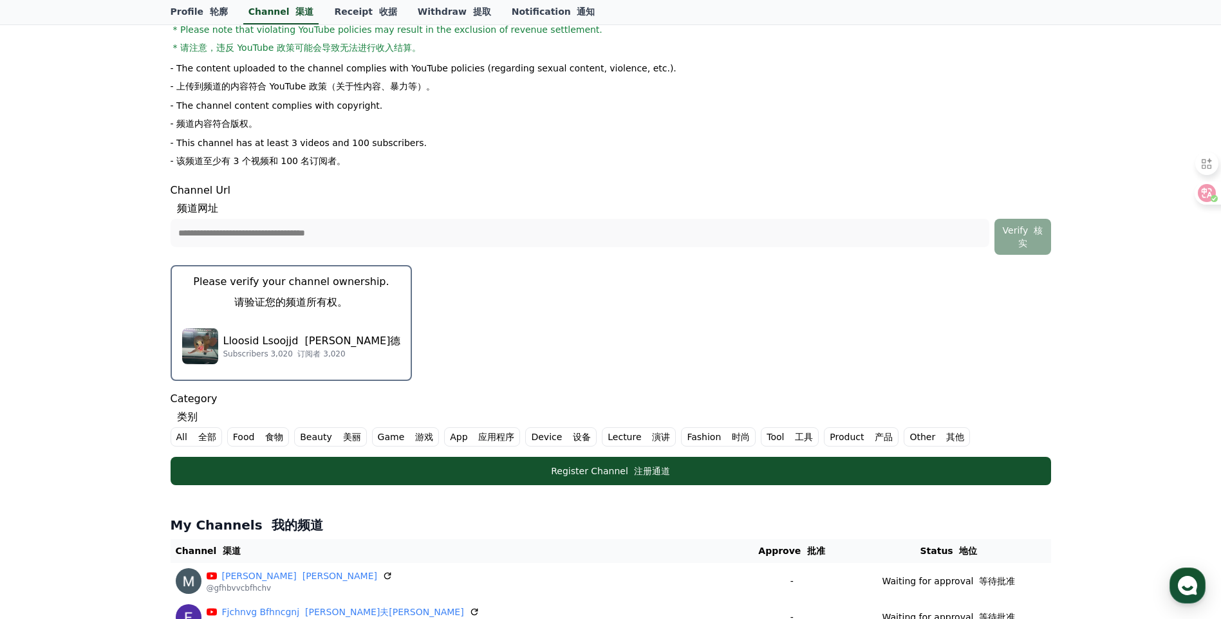
click at [184, 433] on label "All 全部" at bounding box center [196, 436] width 51 height 19
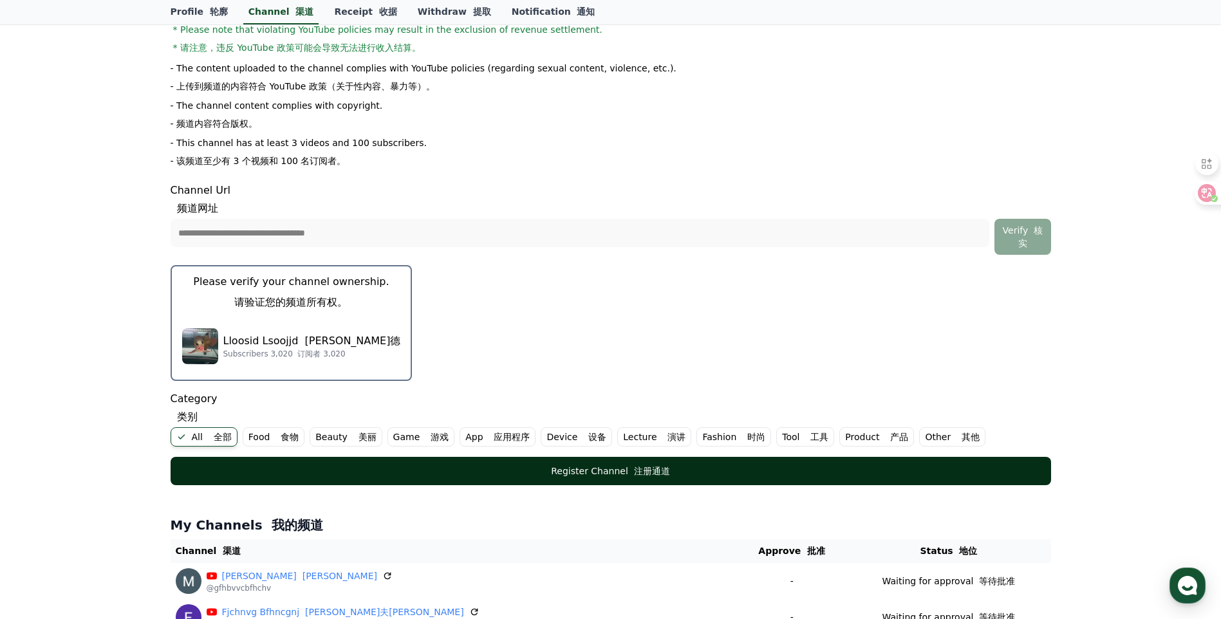
click at [231, 462] on button "Register Channel 注册通道" at bounding box center [611, 471] width 881 height 28
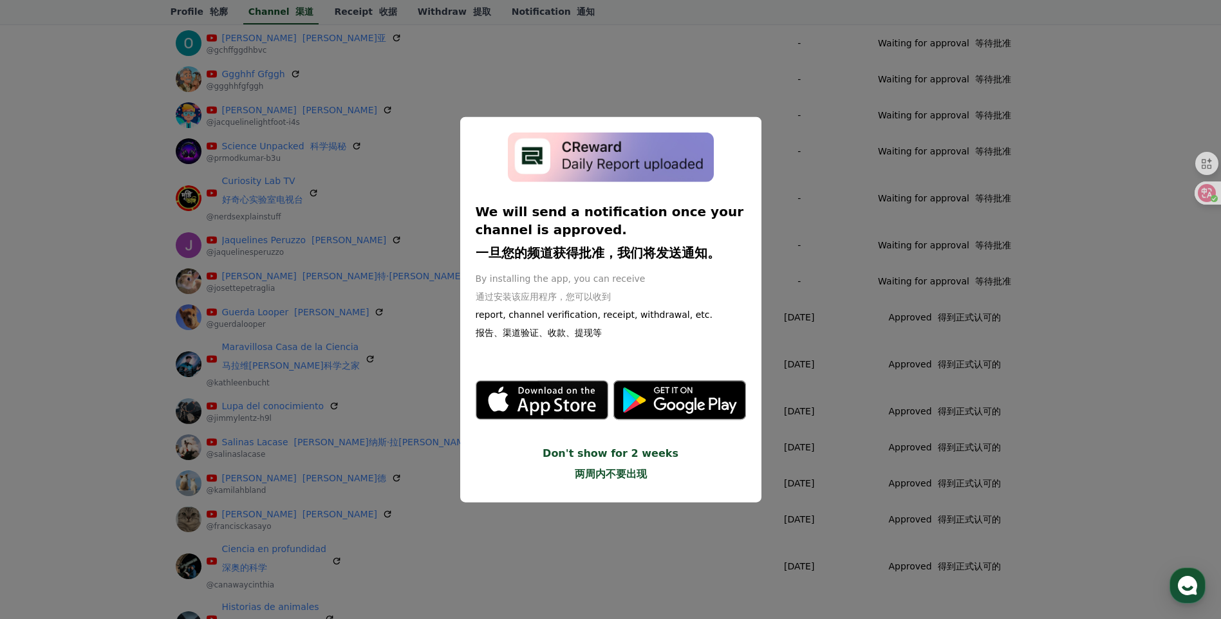
click at [910, 558] on button "close modal" at bounding box center [610, 309] width 1221 height 619
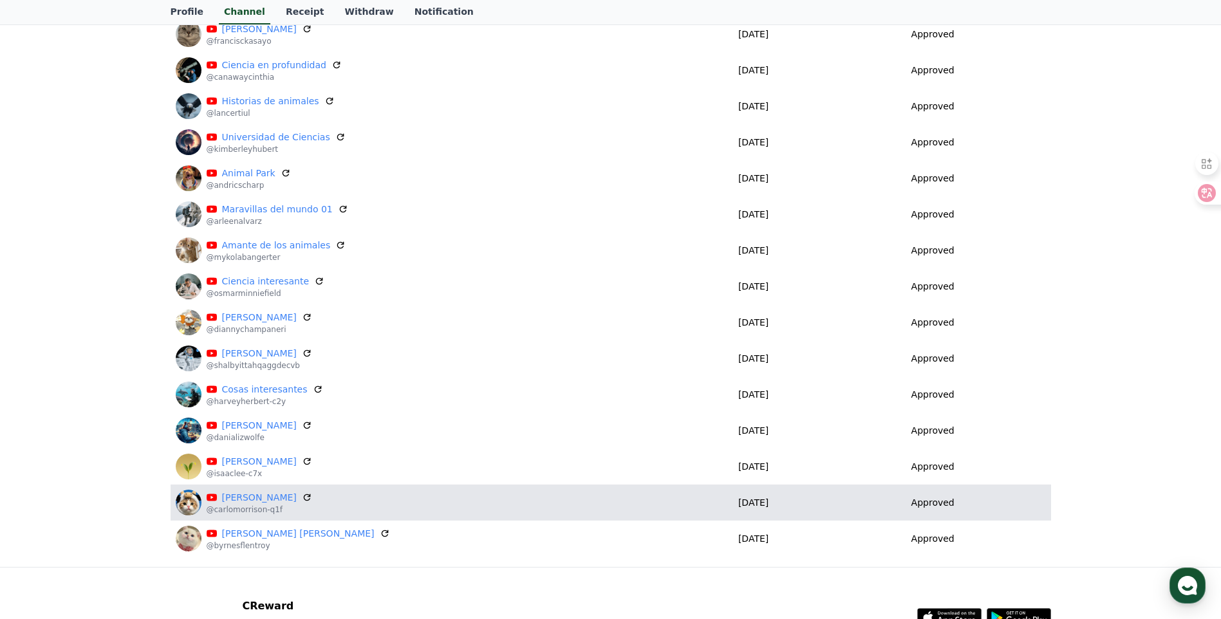
scroll to position [764, 0]
